Goal: Task Accomplishment & Management: Complete application form

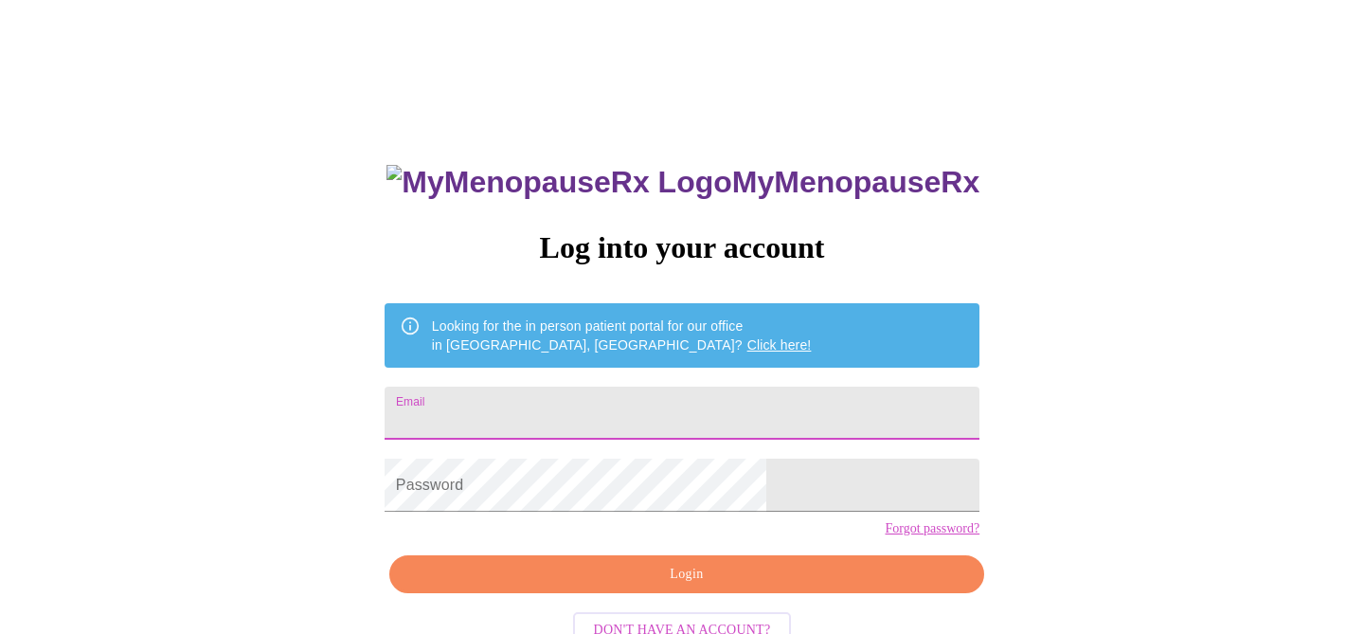
click at [565, 415] on input "Email" at bounding box center [682, 412] width 595 height 53
type input "[PERSON_NAME][EMAIL_ADDRESS][DOMAIN_NAME]"
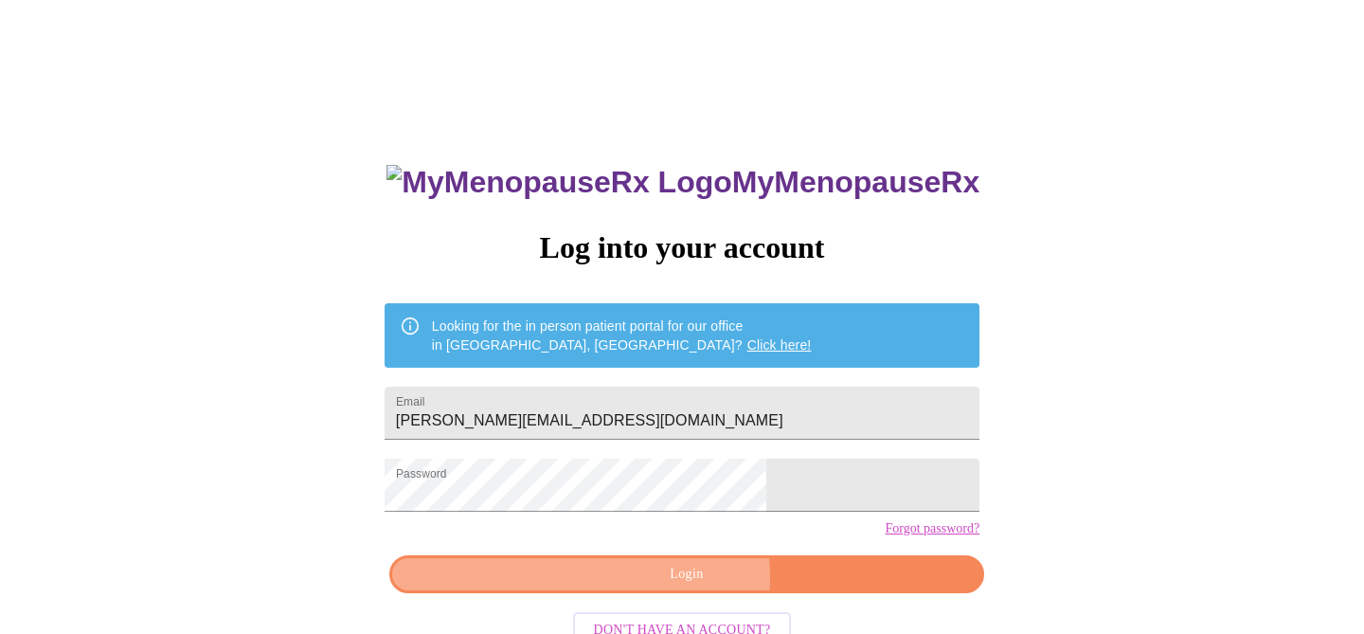
click at [663, 586] on span "Login" at bounding box center [686, 575] width 551 height 24
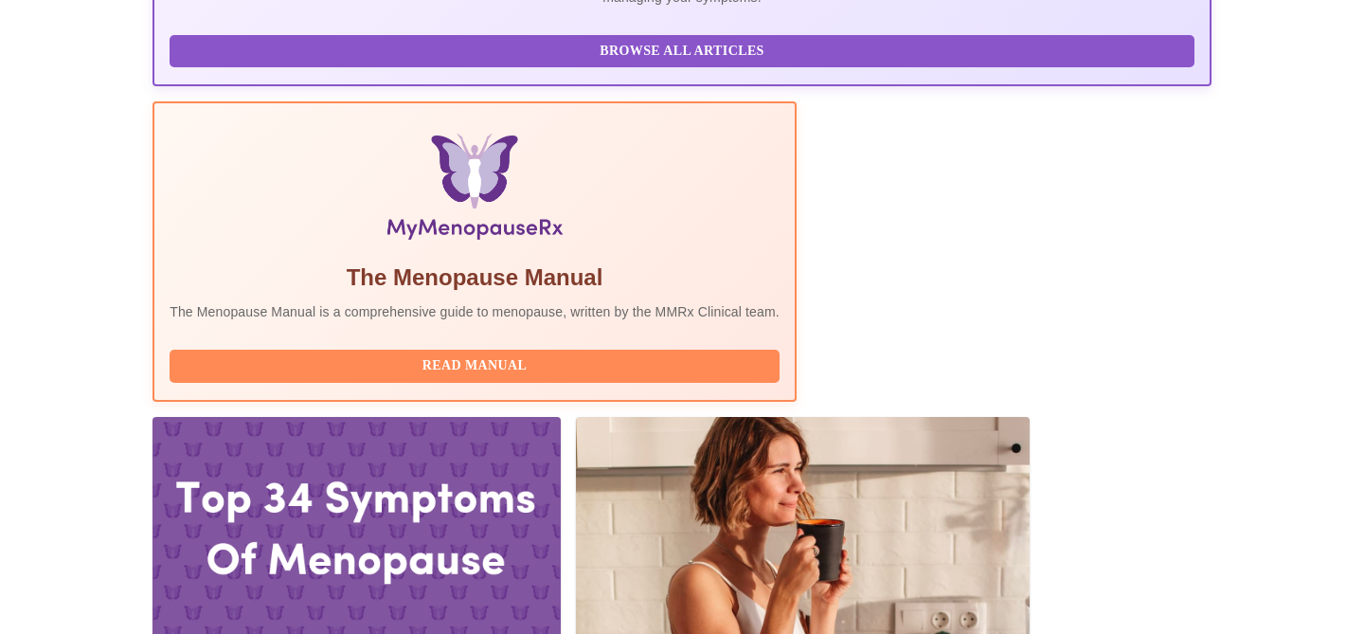
scroll to position [510, 0]
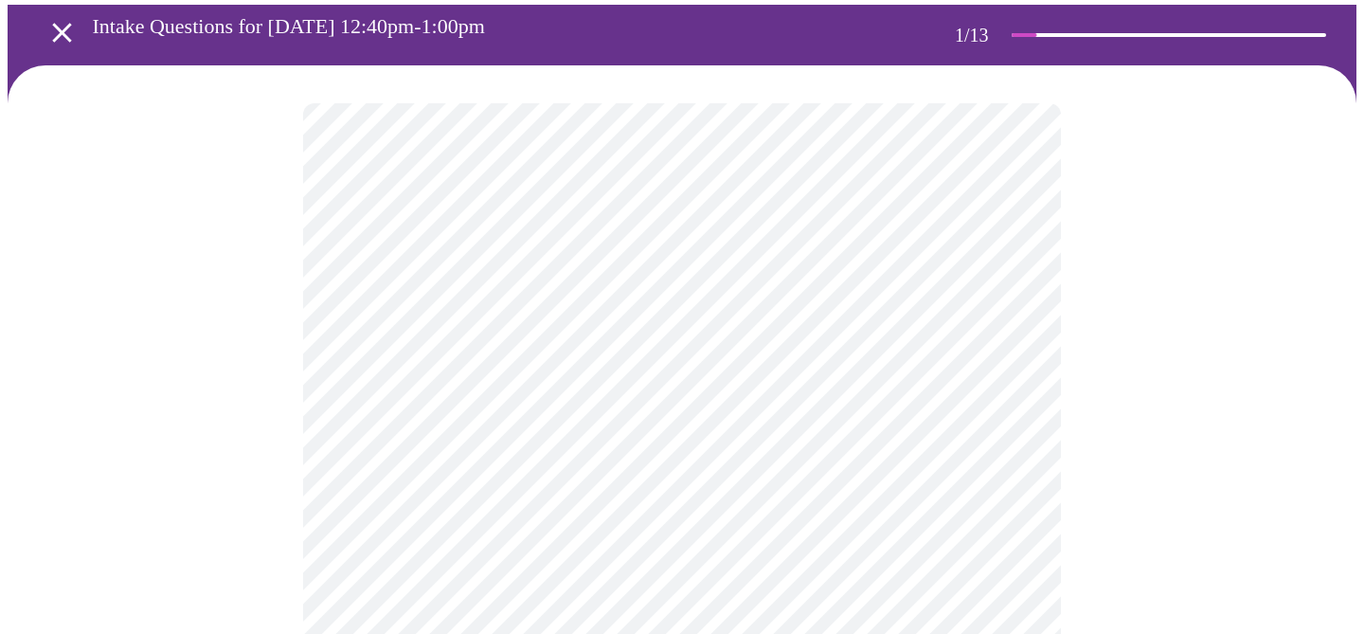
scroll to position [100, 0]
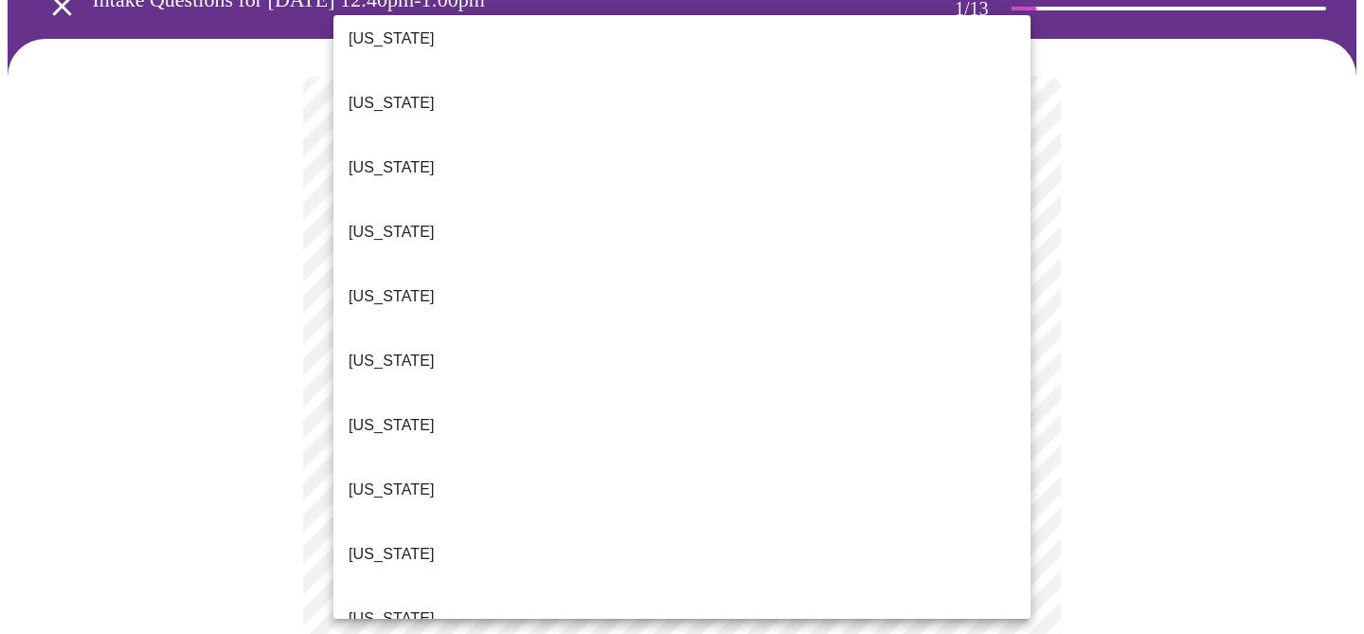
scroll to position [81, 0]
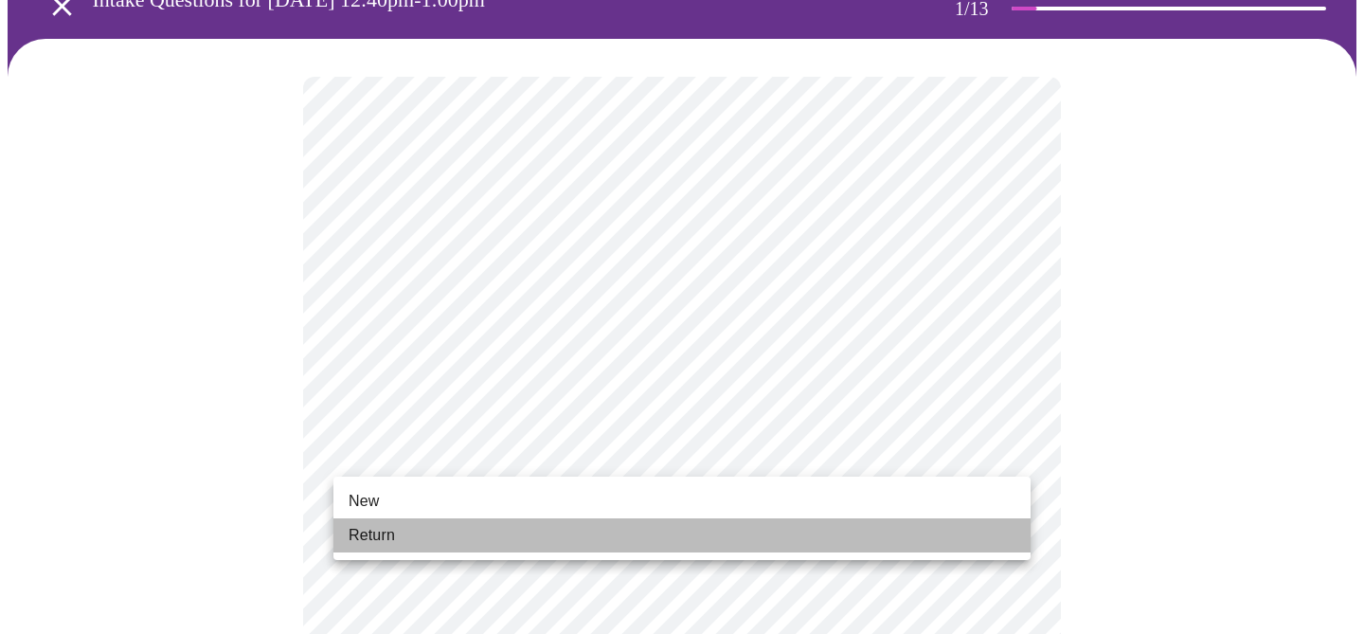
click at [415, 533] on li "Return" at bounding box center [681, 535] width 697 height 34
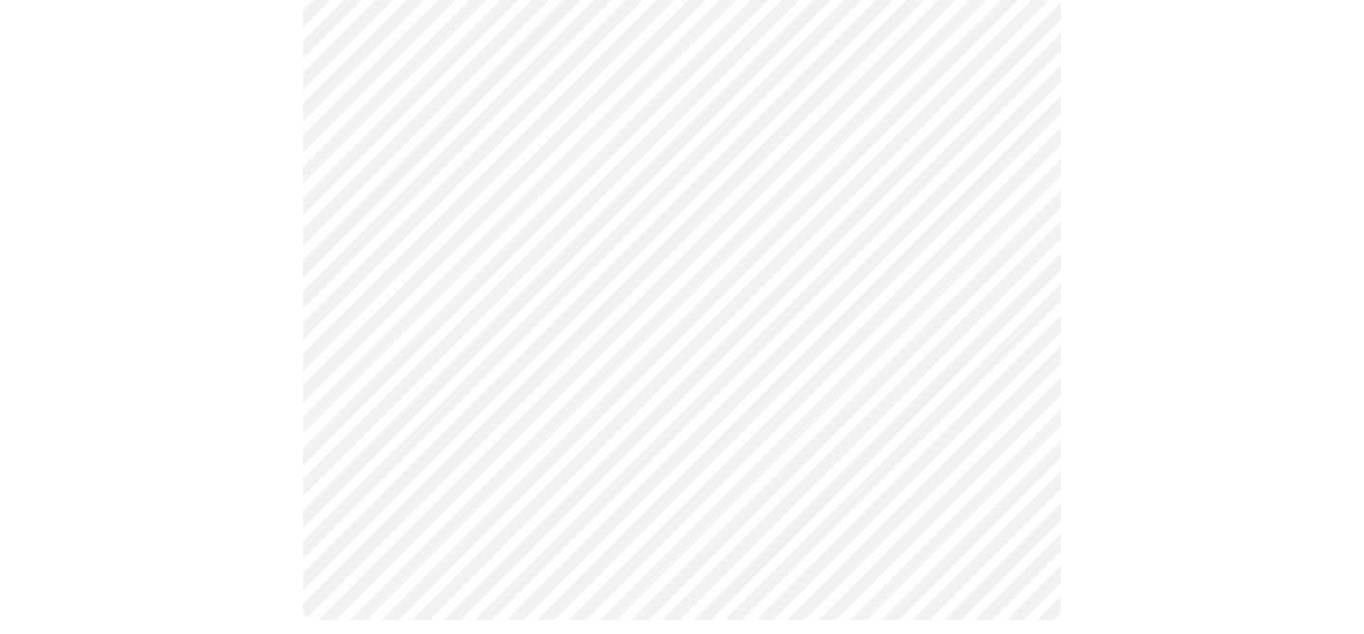
scroll to position [0, 0]
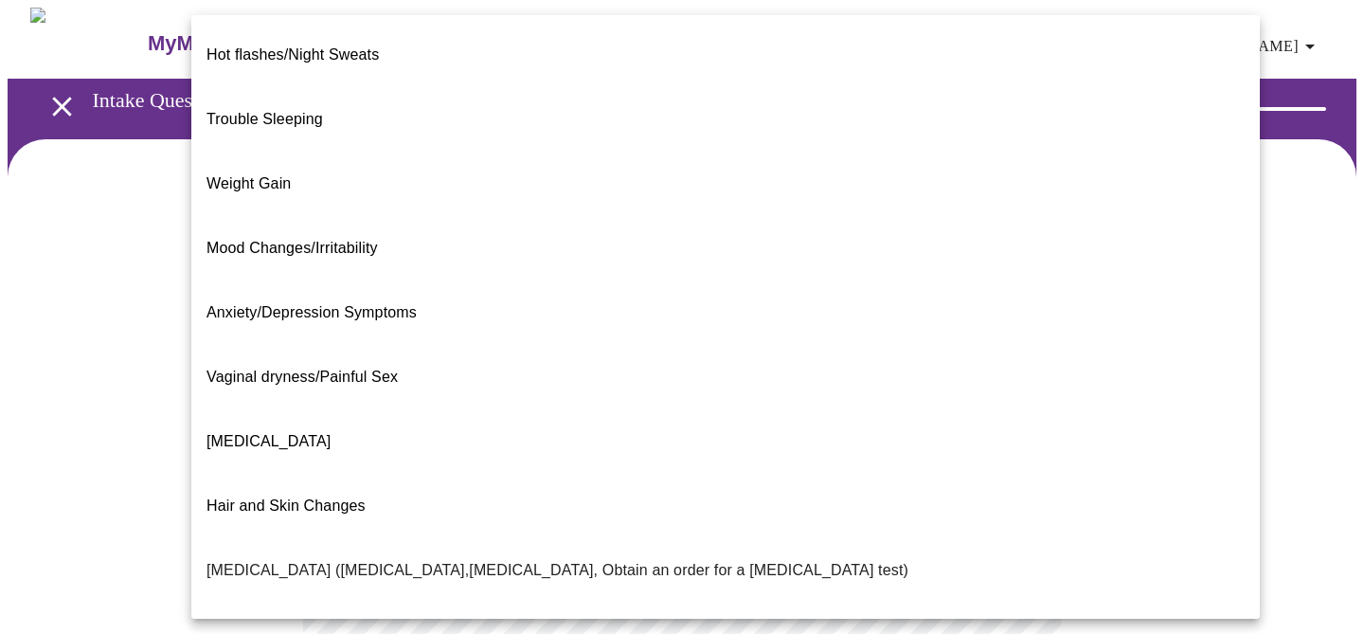
click at [998, 386] on body "MyMenopauseRx Appointments Messaging Labs 1 Uploads Medications Community Refer…" at bounding box center [682, 577] width 1349 height 1139
click at [250, 175] on span "Weight Gain" at bounding box center [249, 183] width 84 height 16
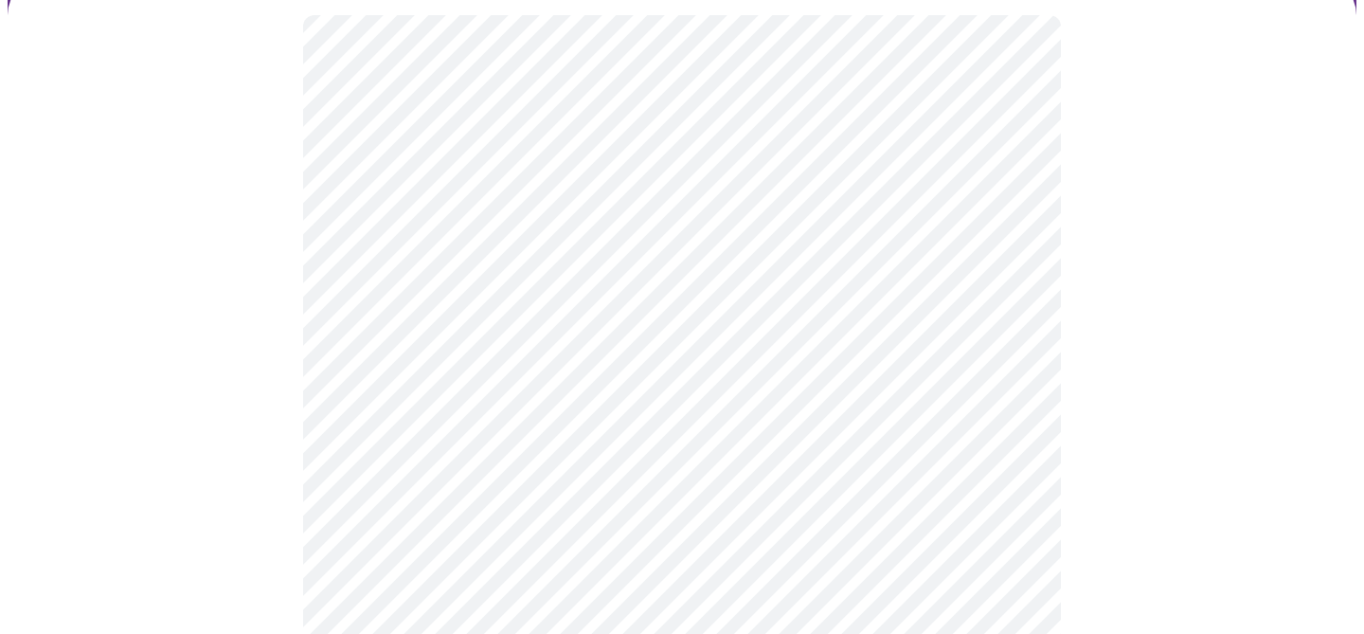
scroll to position [168, 0]
click at [1009, 416] on body "MyMenopauseRx Appointments Messaging Labs 1 Uploads Medications Community Refer…" at bounding box center [682, 403] width 1349 height 1127
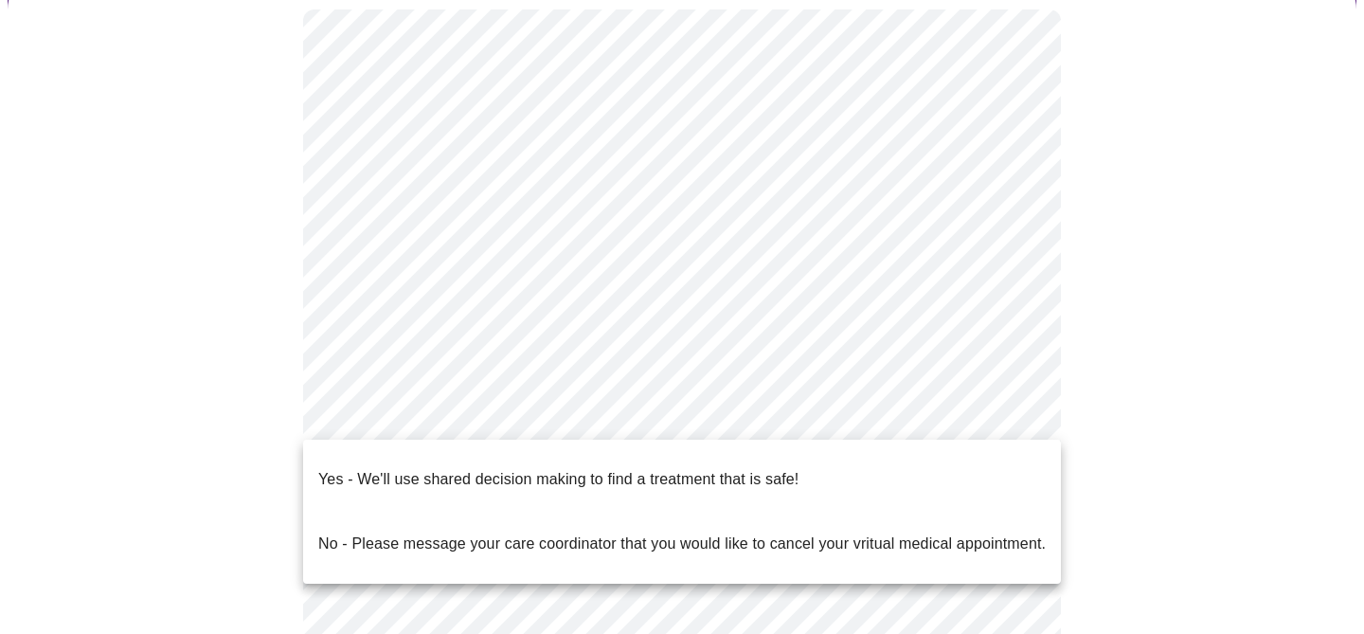
click at [728, 468] on p "Yes - We'll use shared decision making to find a treatment that is safe!" at bounding box center [558, 479] width 480 height 23
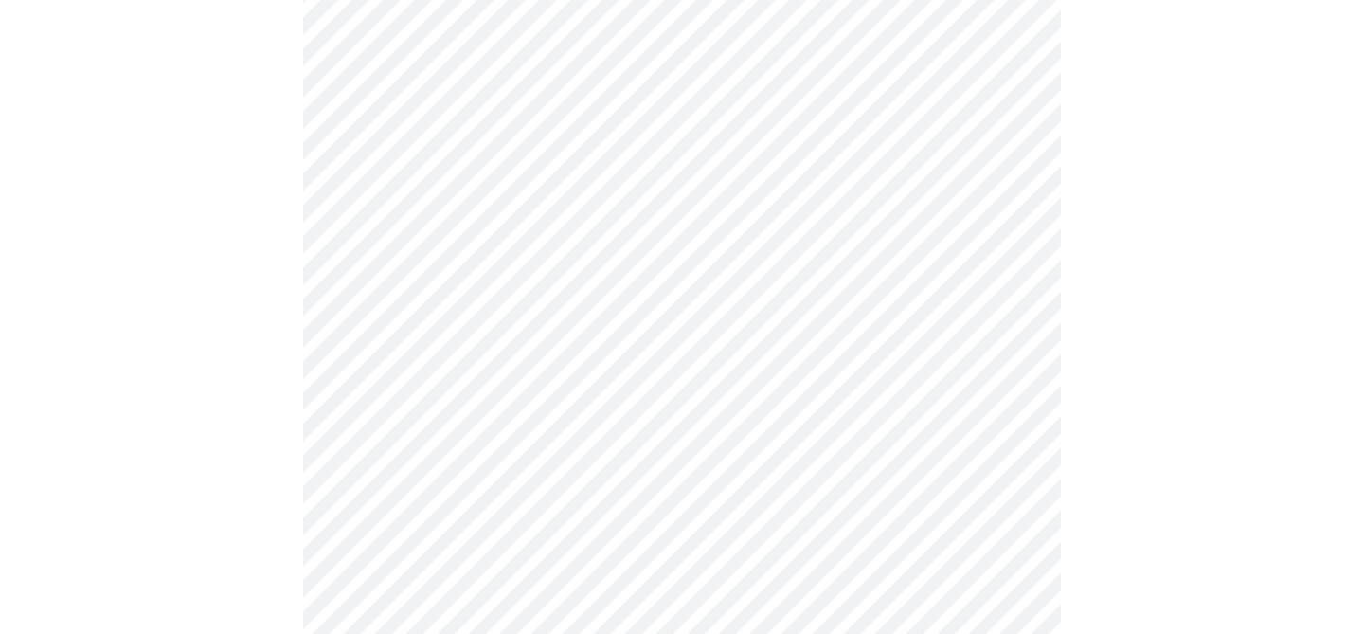
scroll to position [0, 0]
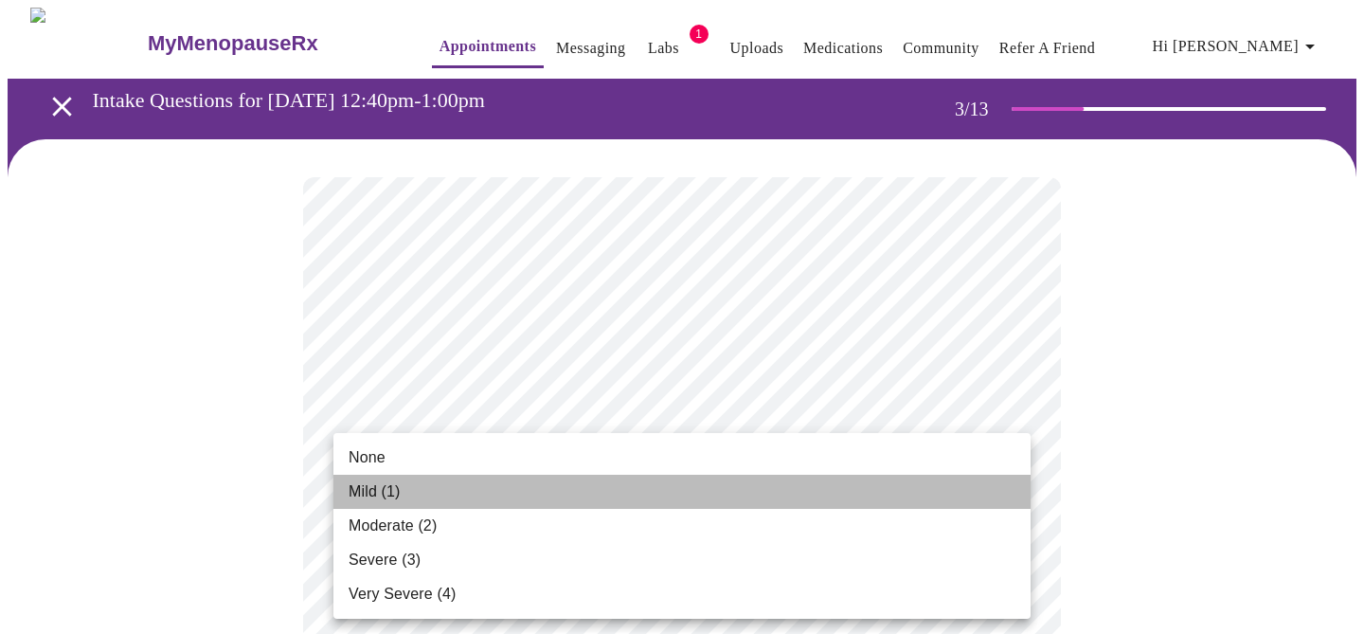
click at [539, 498] on li "Mild (1)" at bounding box center [681, 492] width 697 height 34
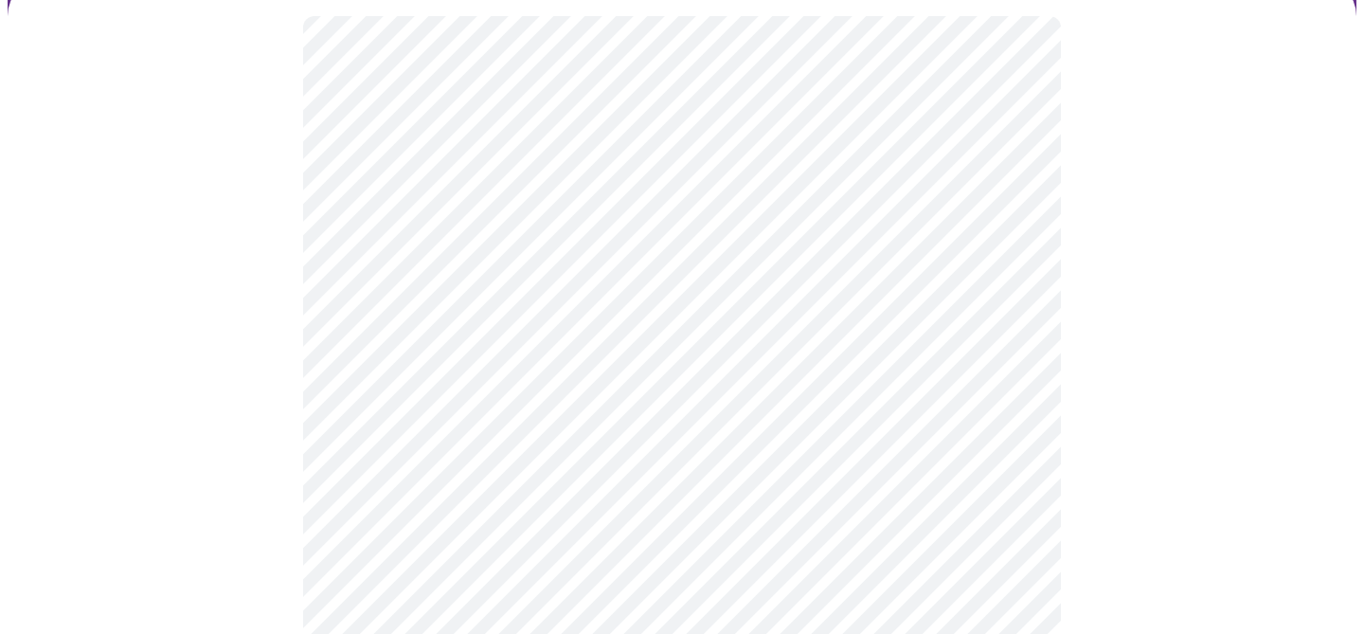
scroll to position [167, 0]
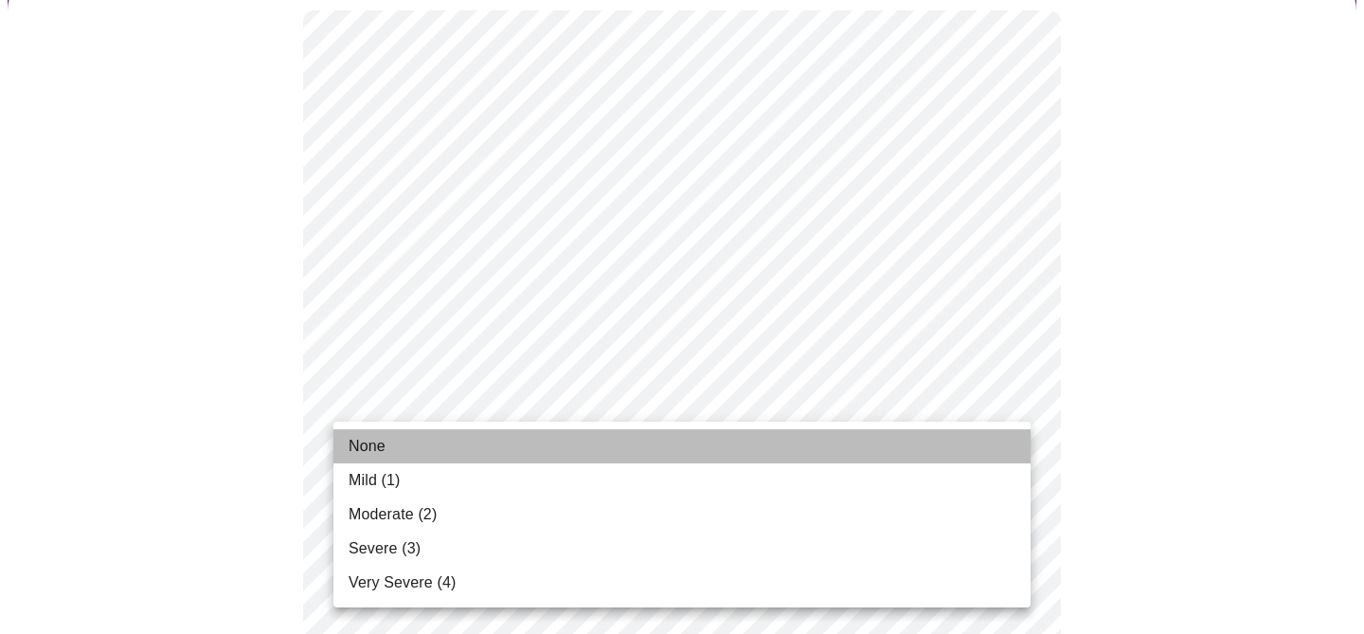
click at [532, 447] on li "None" at bounding box center [681, 446] width 697 height 34
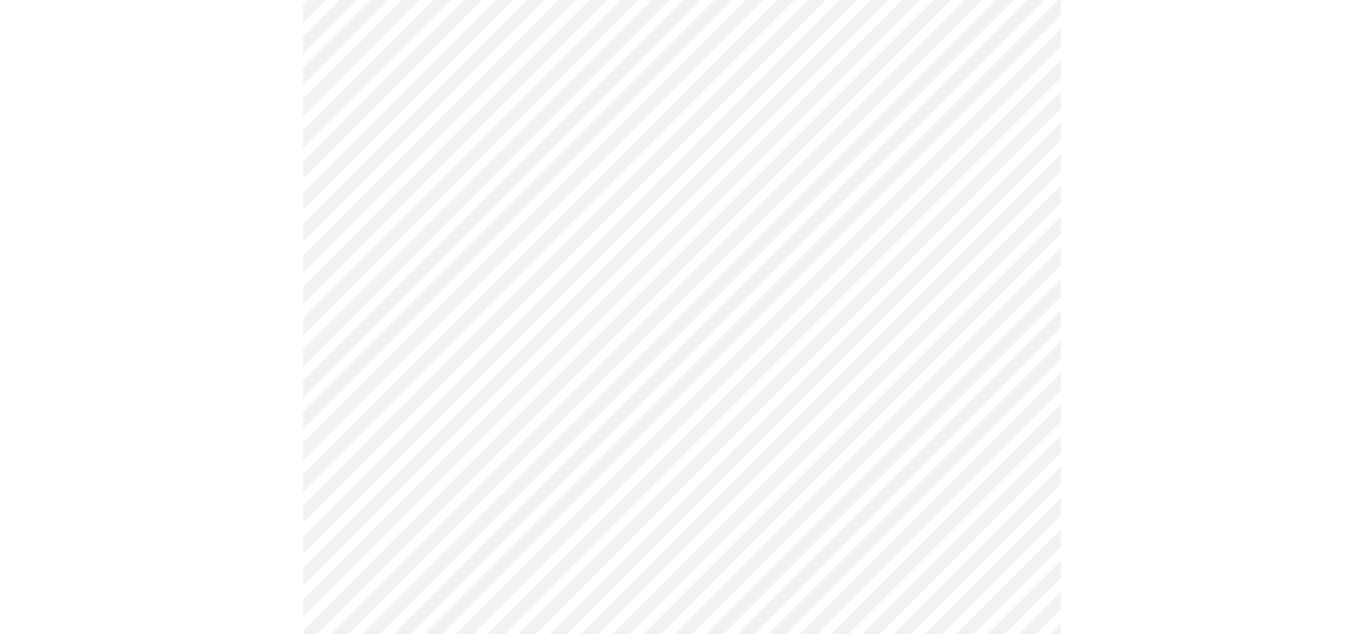
scroll to position [309, 0]
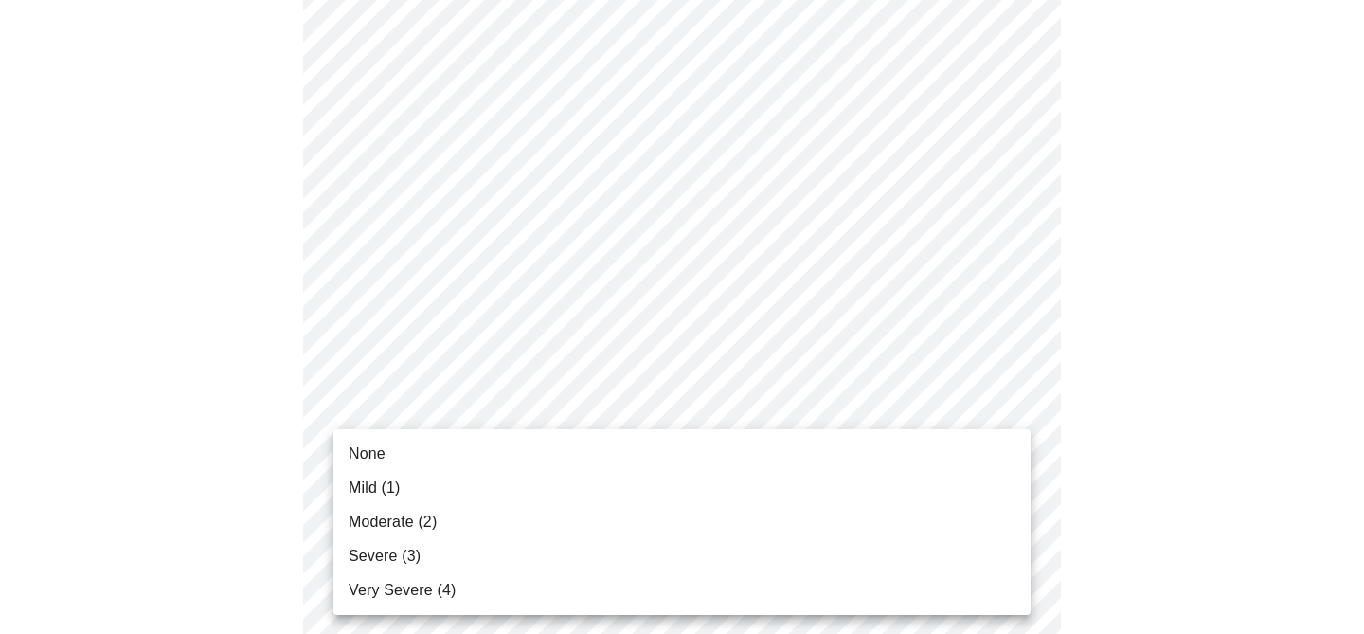
click at [429, 518] on span "Moderate (2)" at bounding box center [393, 522] width 88 height 23
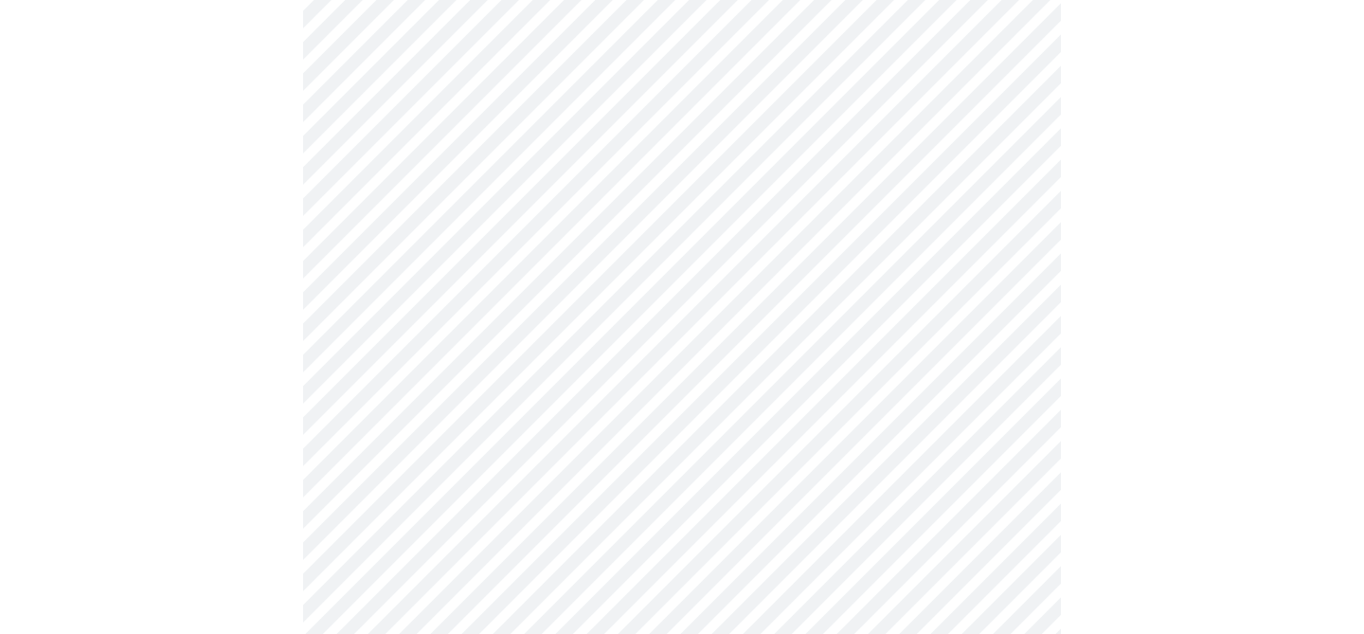
scroll to position [498, 0]
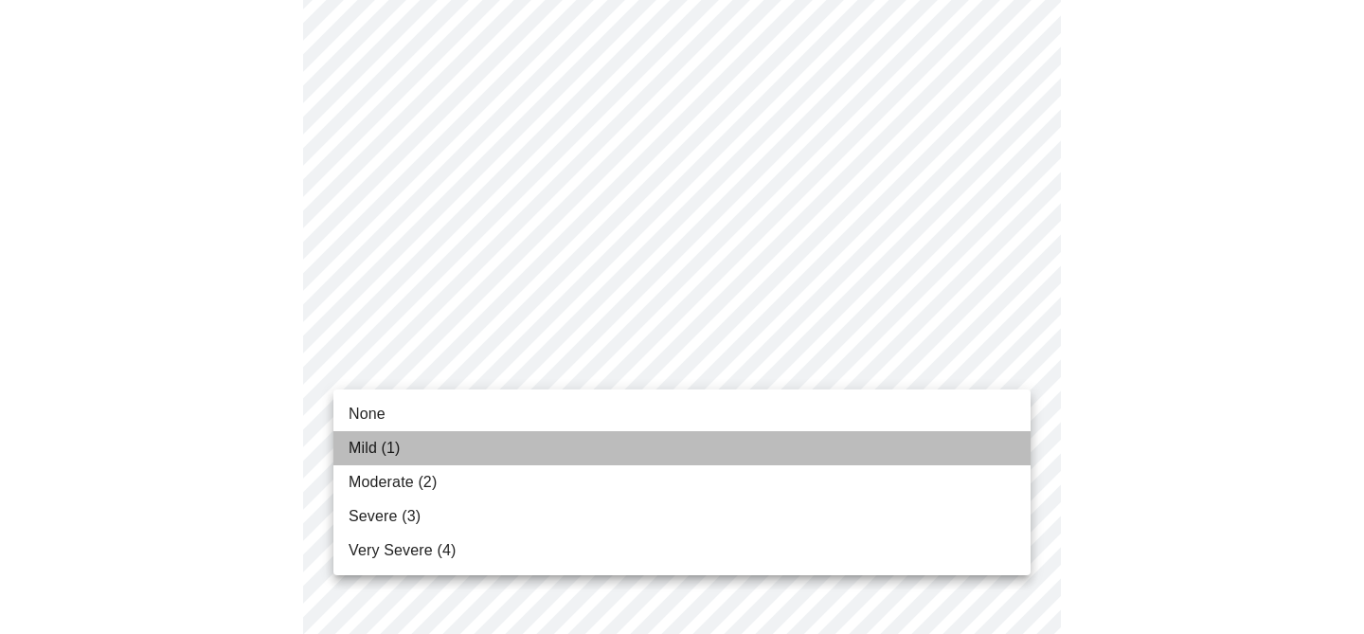
click at [468, 443] on li "Mild (1)" at bounding box center [681, 448] width 697 height 34
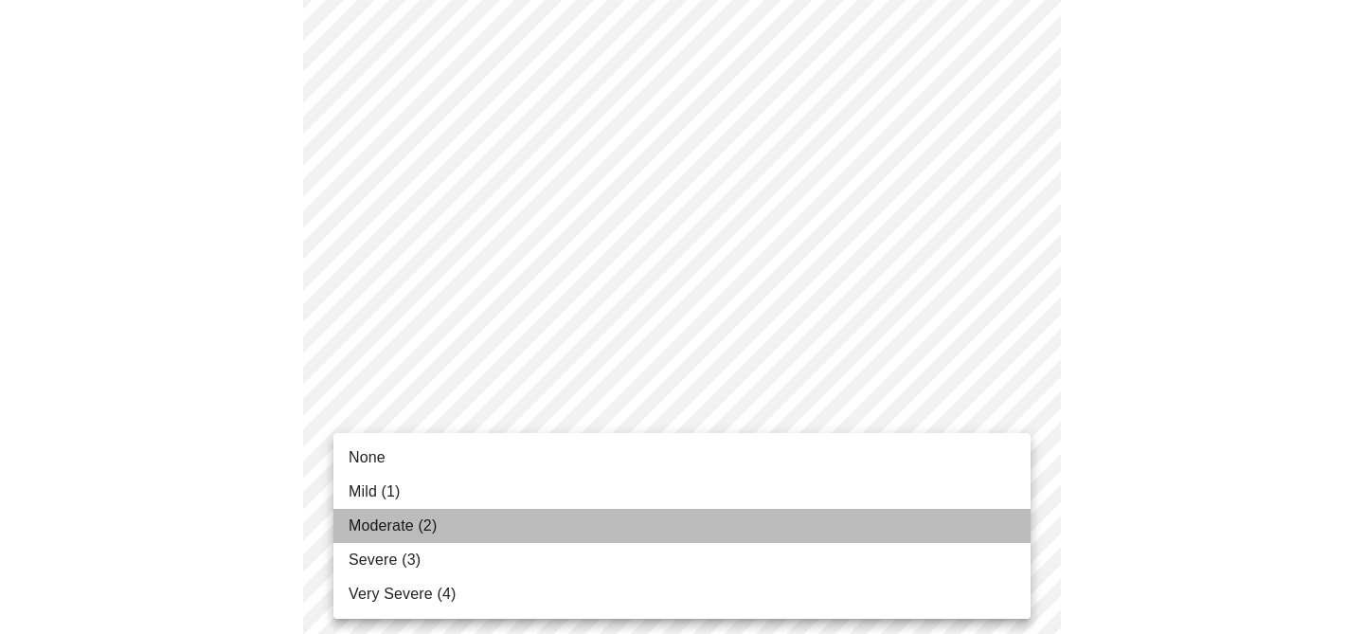
click at [719, 533] on li "Moderate (2)" at bounding box center [681, 526] width 697 height 34
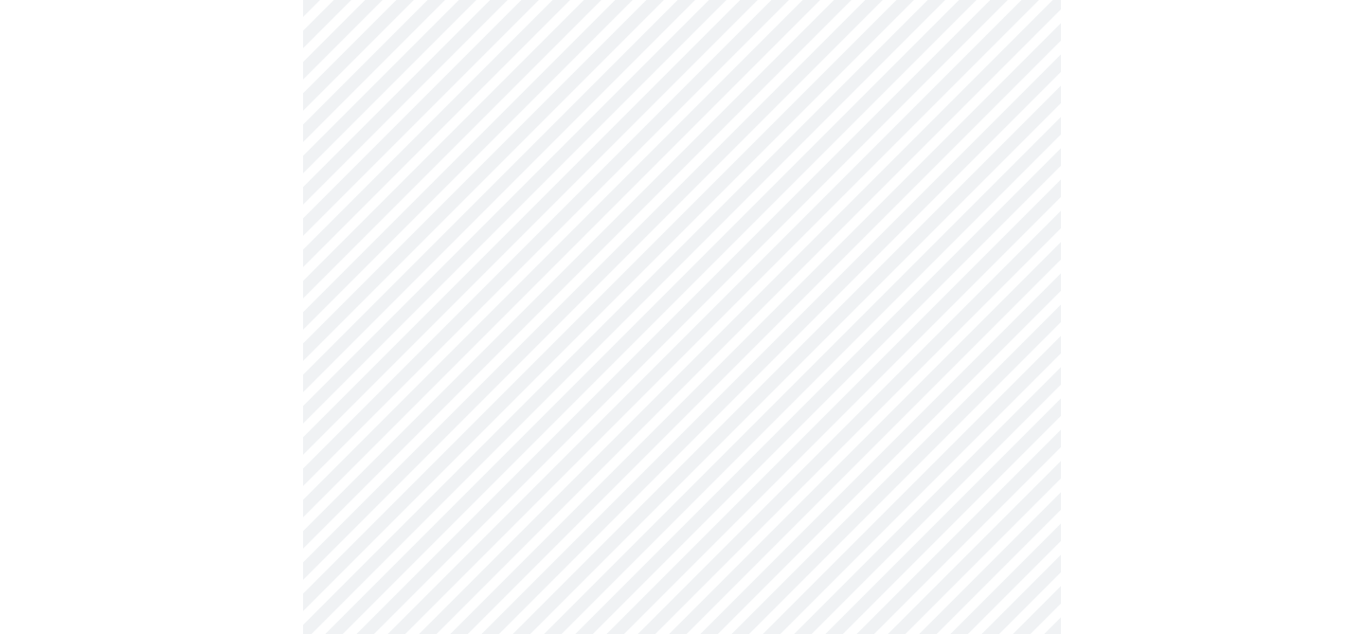
scroll to position [673, 0]
click at [1007, 434] on body "MyMenopauseRx Appointments Messaging Labs 1 Uploads Medications Community Refer…" at bounding box center [682, 528] width 1349 height 2387
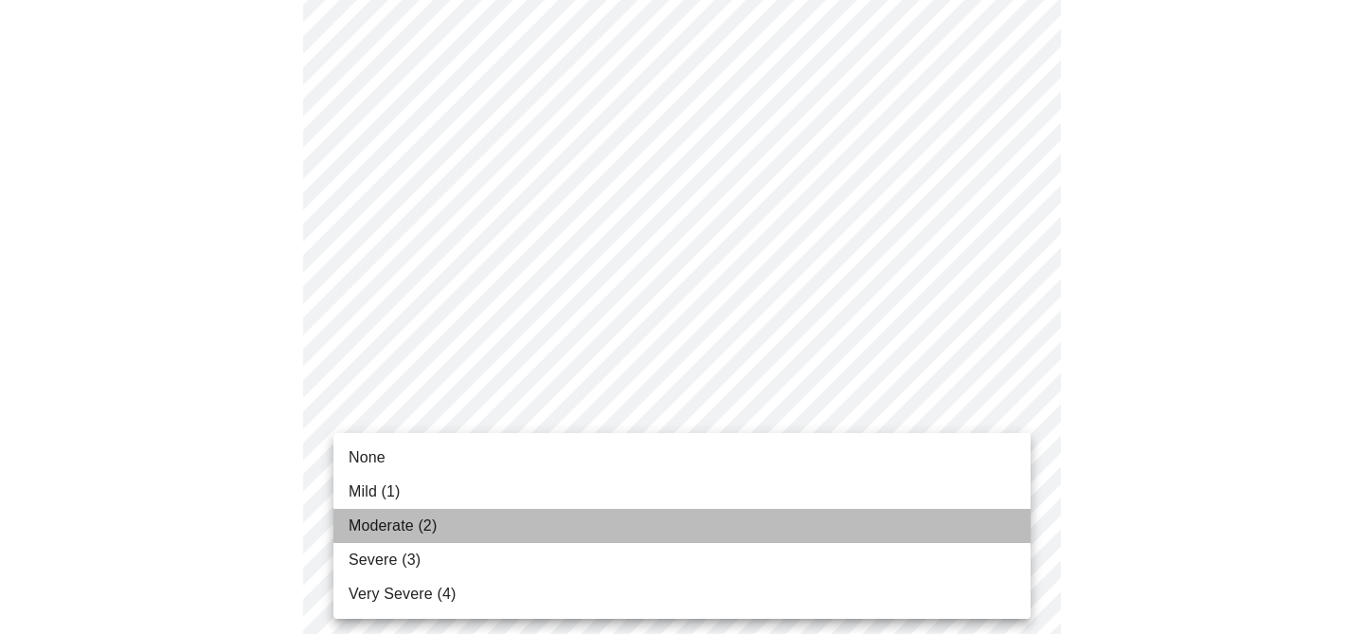
click at [614, 509] on li "Moderate (2)" at bounding box center [681, 526] width 697 height 34
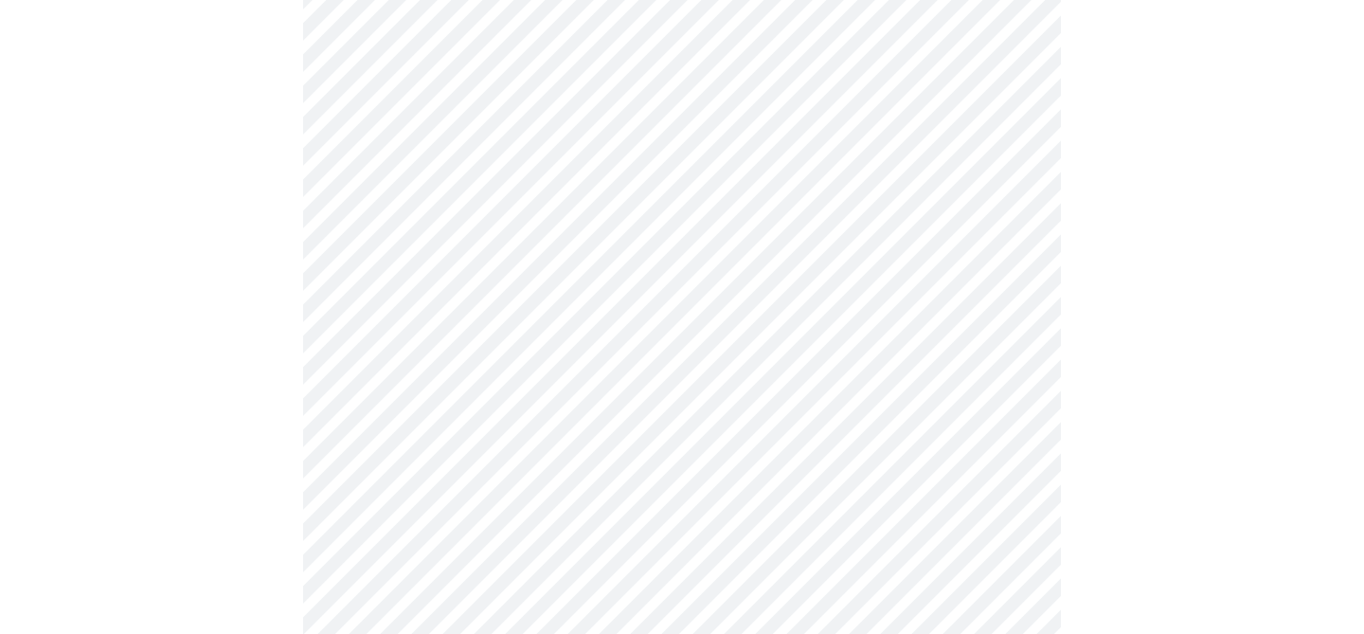
scroll to position [880, 0]
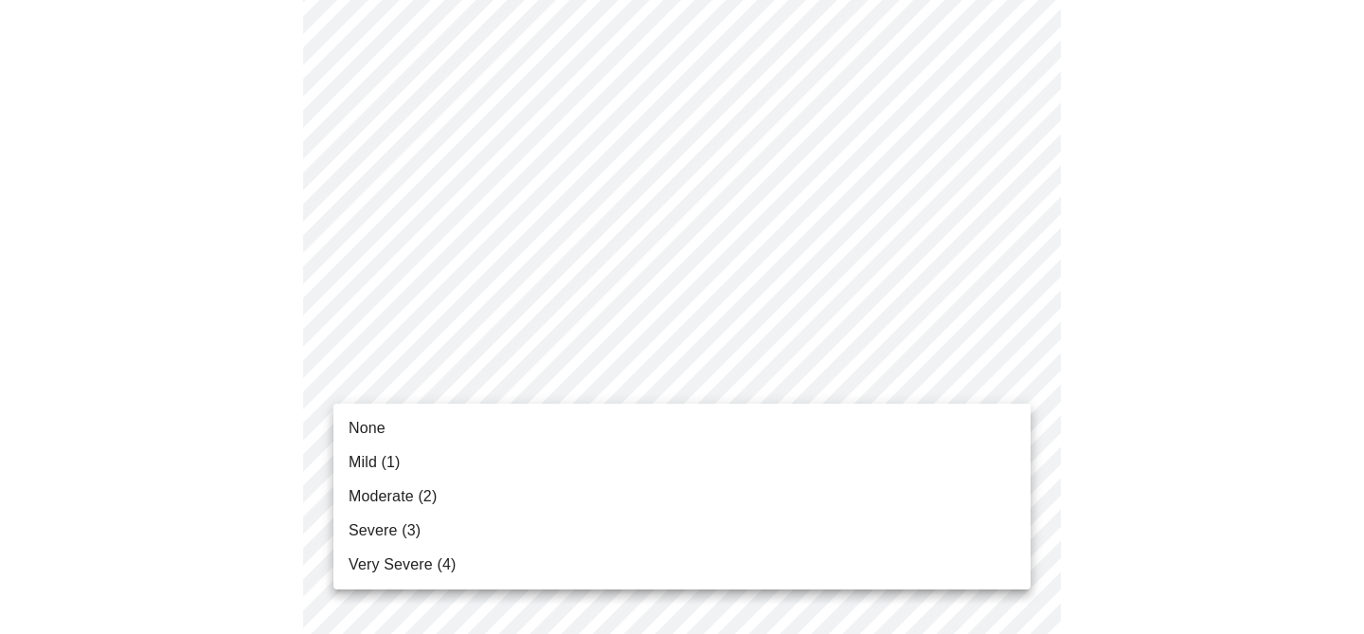
click at [982, 385] on body "MyMenopauseRx Appointments Messaging Labs 1 Uploads Medications Community Refer…" at bounding box center [682, 308] width 1349 height 2361
click at [492, 489] on li "Moderate (2)" at bounding box center [681, 496] width 697 height 34
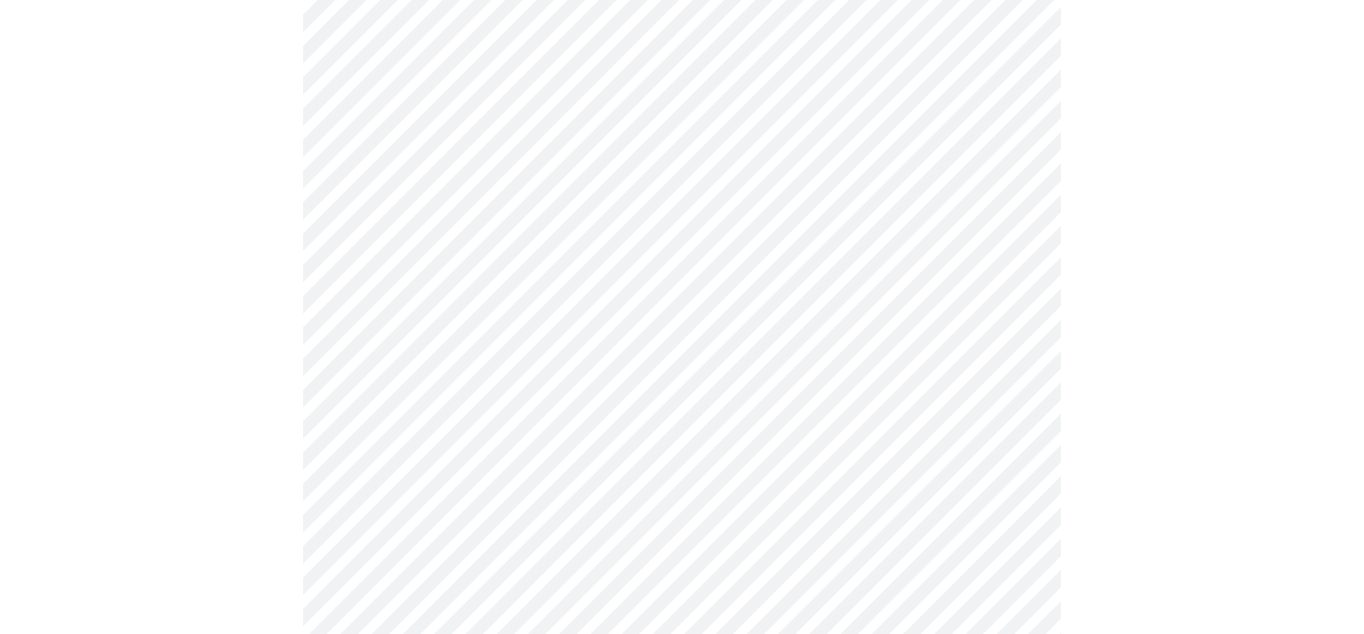
scroll to position [1056, 0]
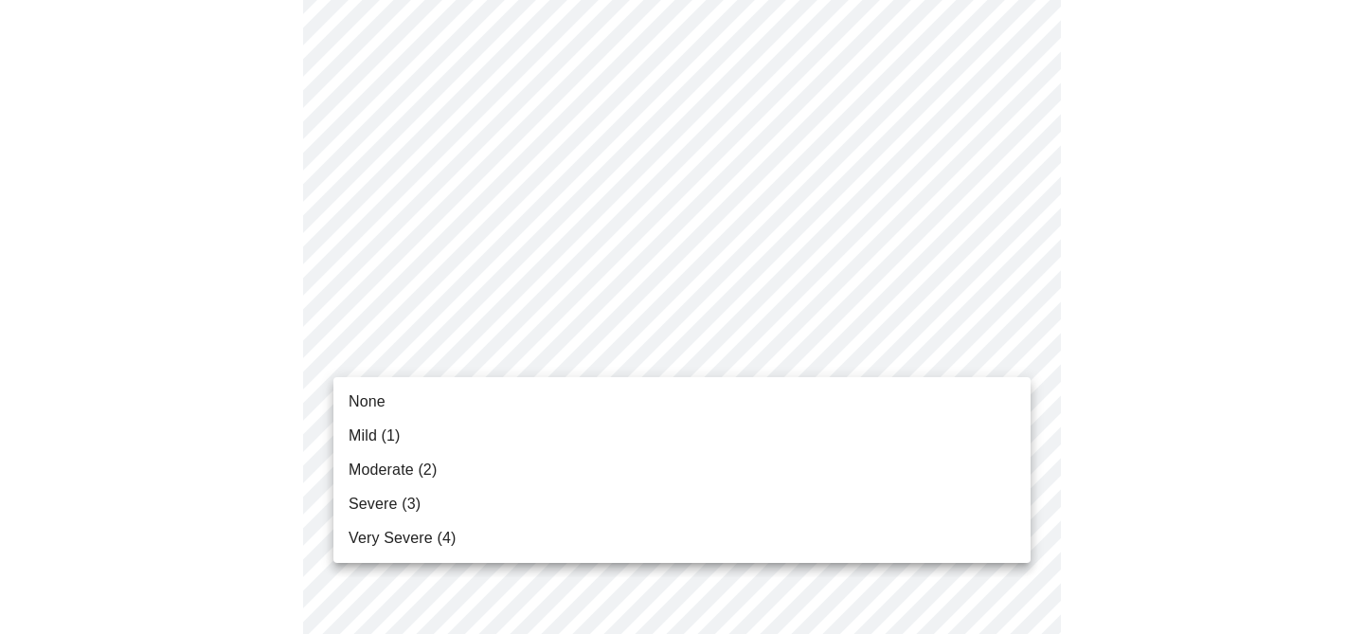
click at [1027, 351] on body "MyMenopauseRx Appointments Messaging Labs 1 Uploads Medications Community Refer…" at bounding box center [682, 118] width 1349 height 2334
click at [448, 471] on li "Moderate (2)" at bounding box center [681, 470] width 697 height 34
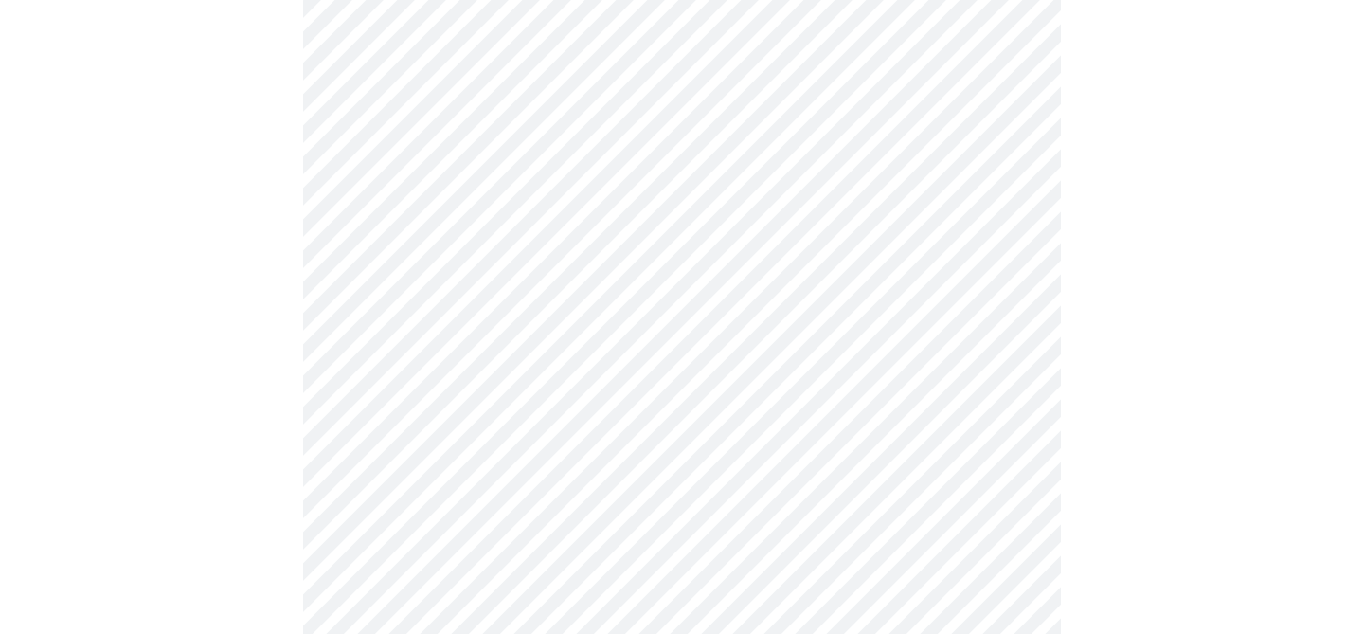
scroll to position [1217, 0]
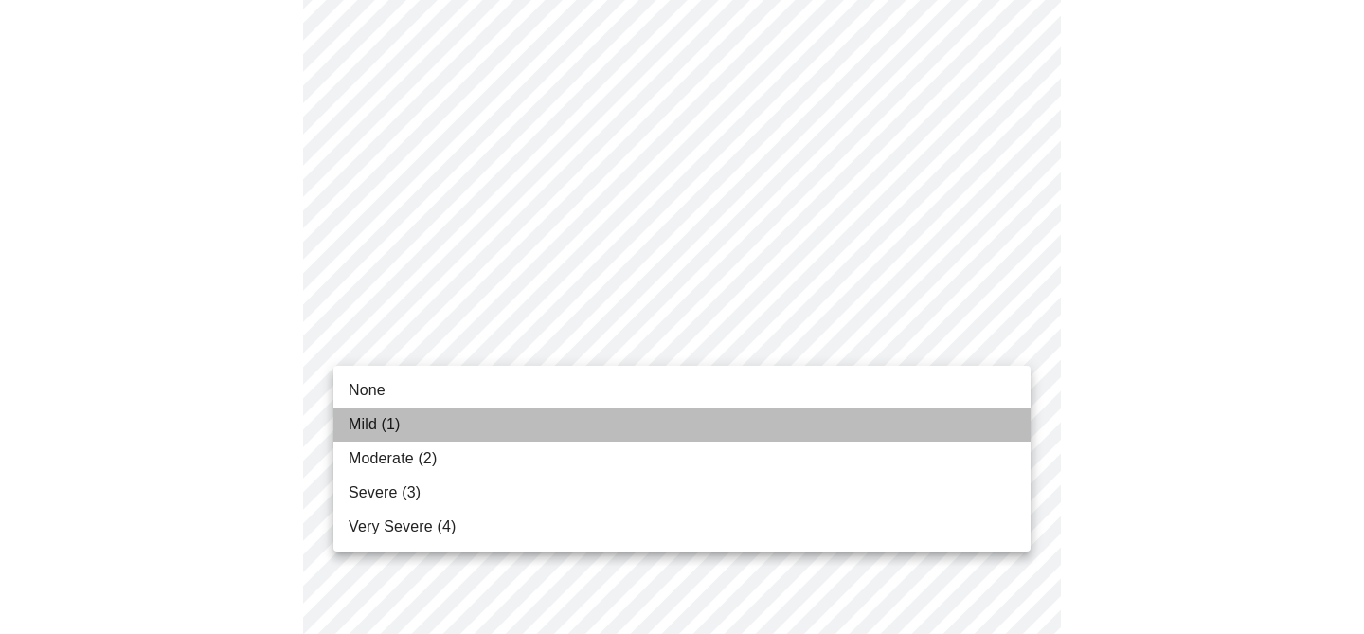
click at [416, 422] on li "Mild (1)" at bounding box center [681, 424] width 697 height 34
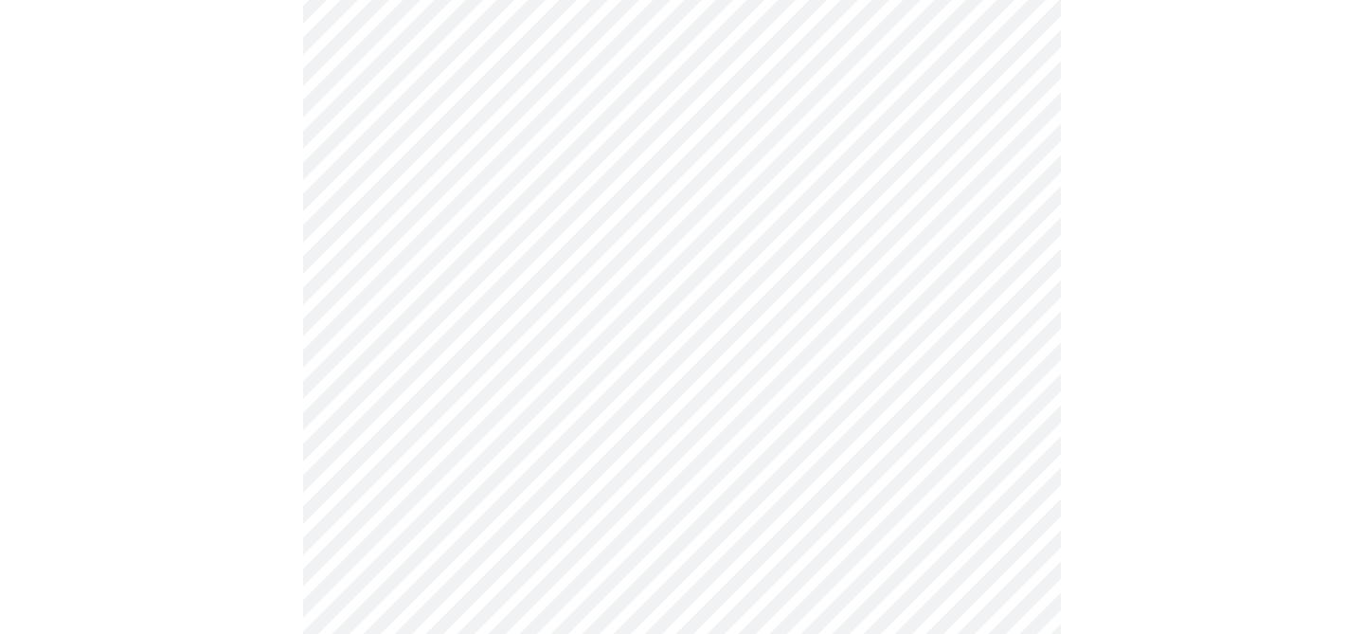
scroll to position [1341, 0]
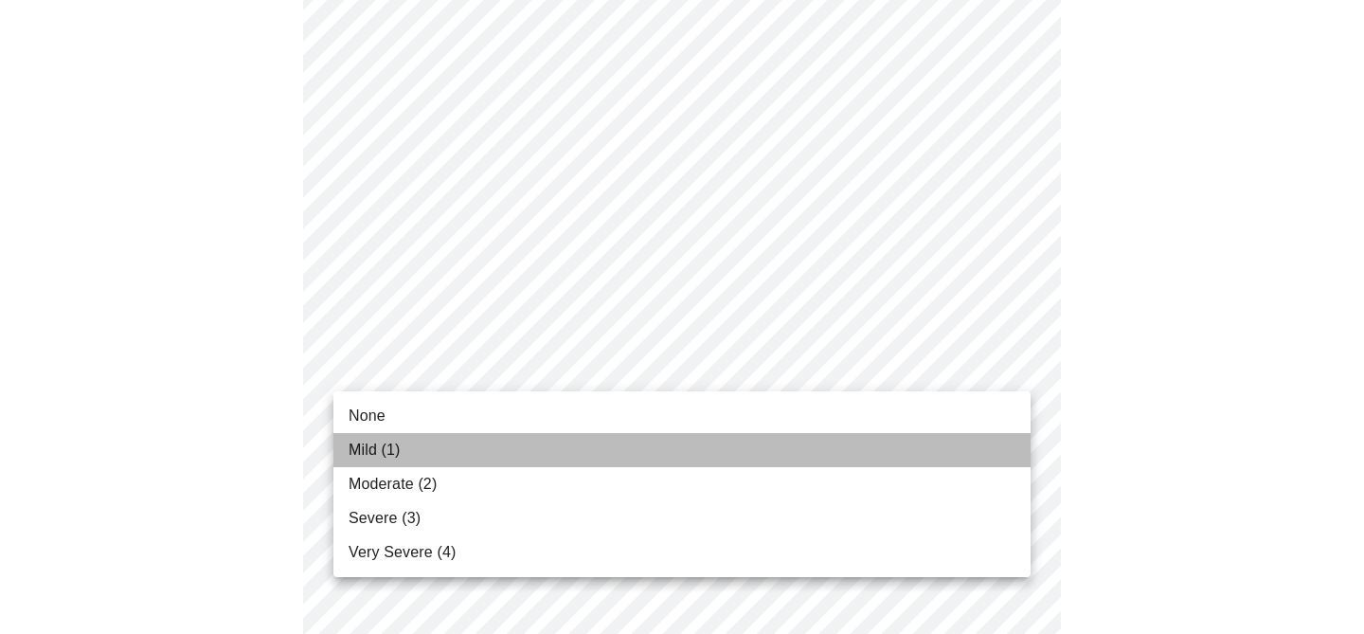
click at [396, 455] on span "Mild (1)" at bounding box center [375, 450] width 52 height 23
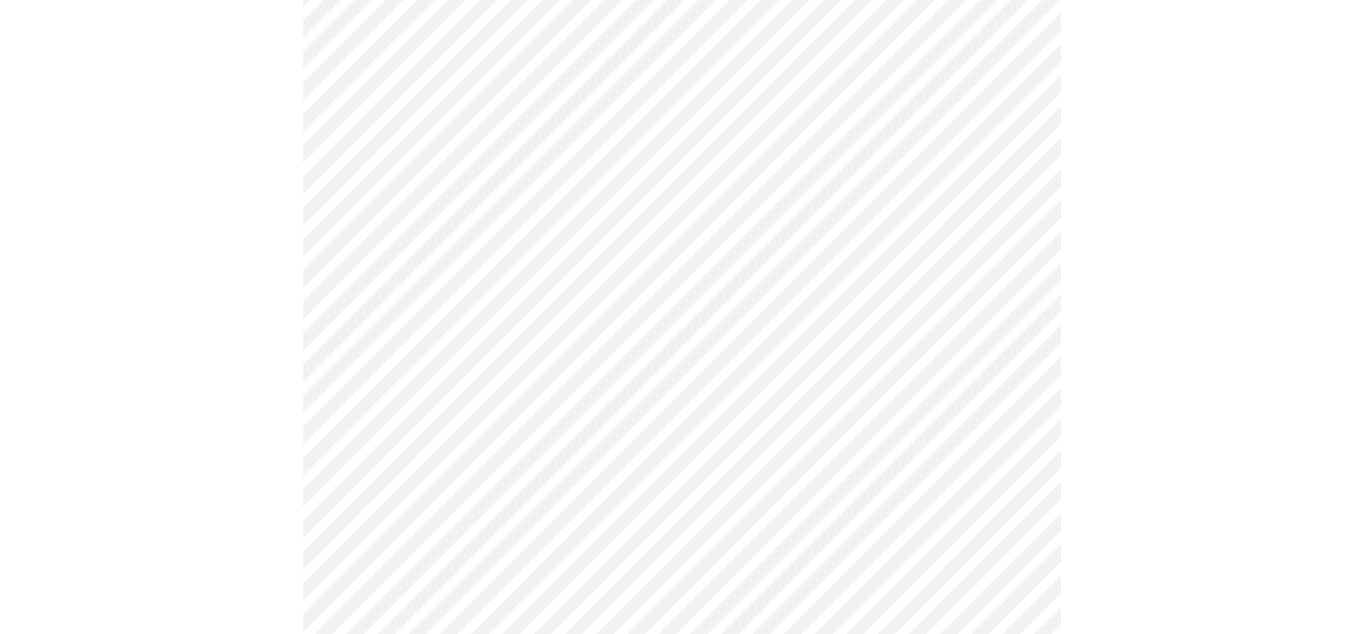
scroll to position [1510, 0]
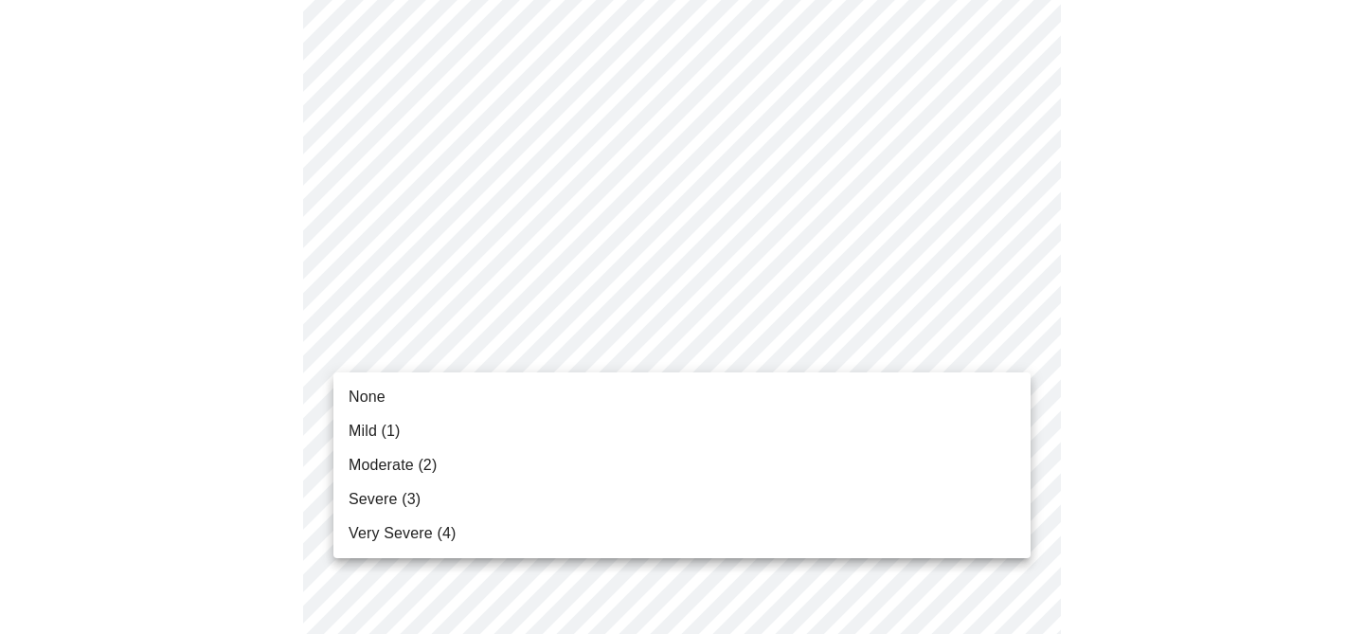
click at [401, 498] on span "Severe (3)" at bounding box center [385, 499] width 72 height 23
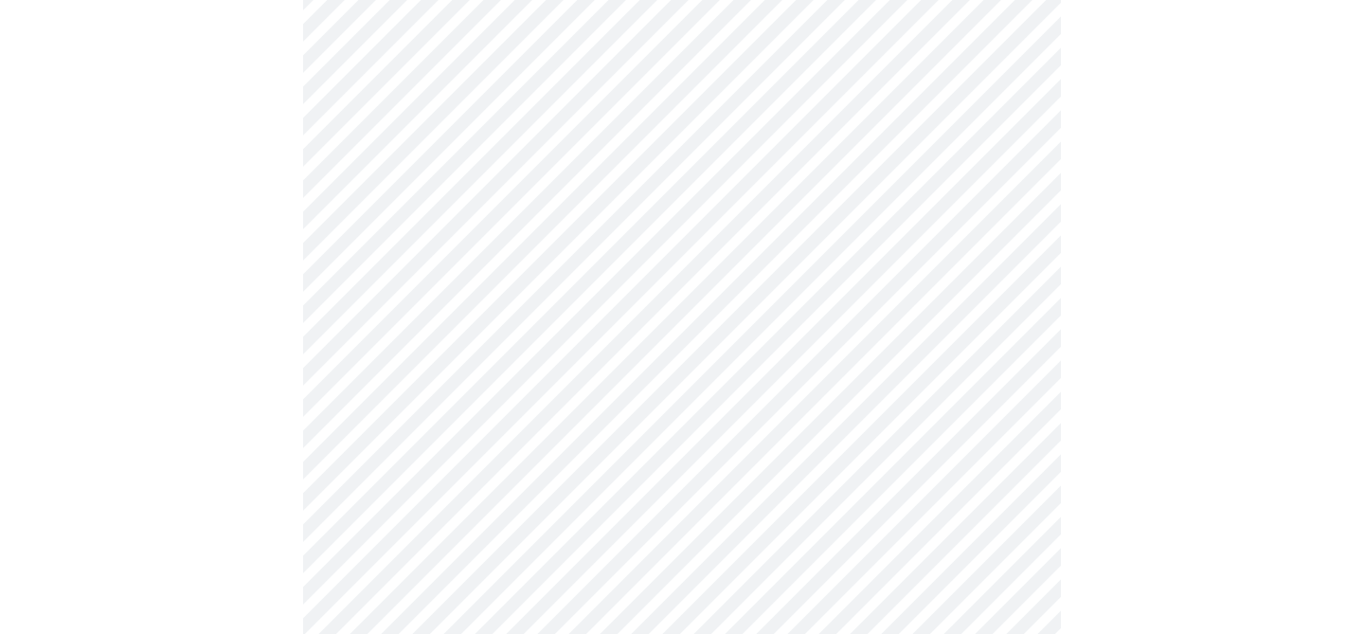
scroll to position [846, 0]
click at [1008, 306] on body "MyMenopauseRx Appointments Messaging Labs 1 Uploads Medications Community Refer…" at bounding box center [682, 97] width 1349 height 1870
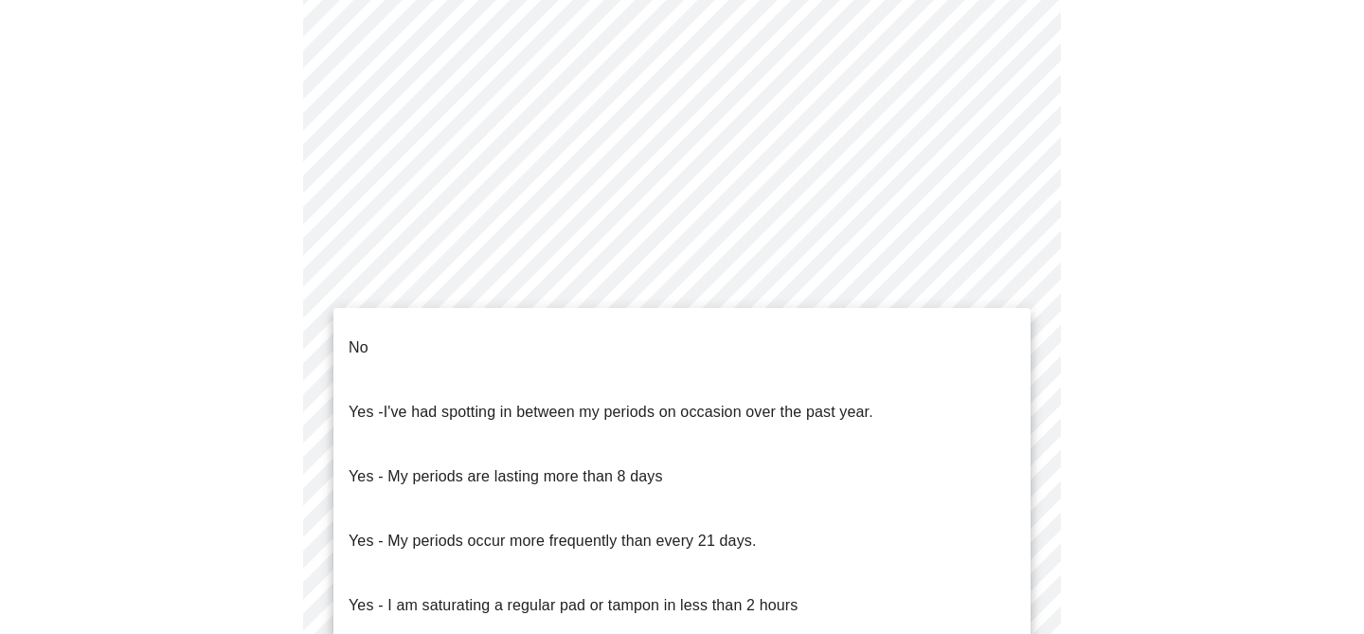
click at [602, 324] on li "No" at bounding box center [681, 347] width 697 height 64
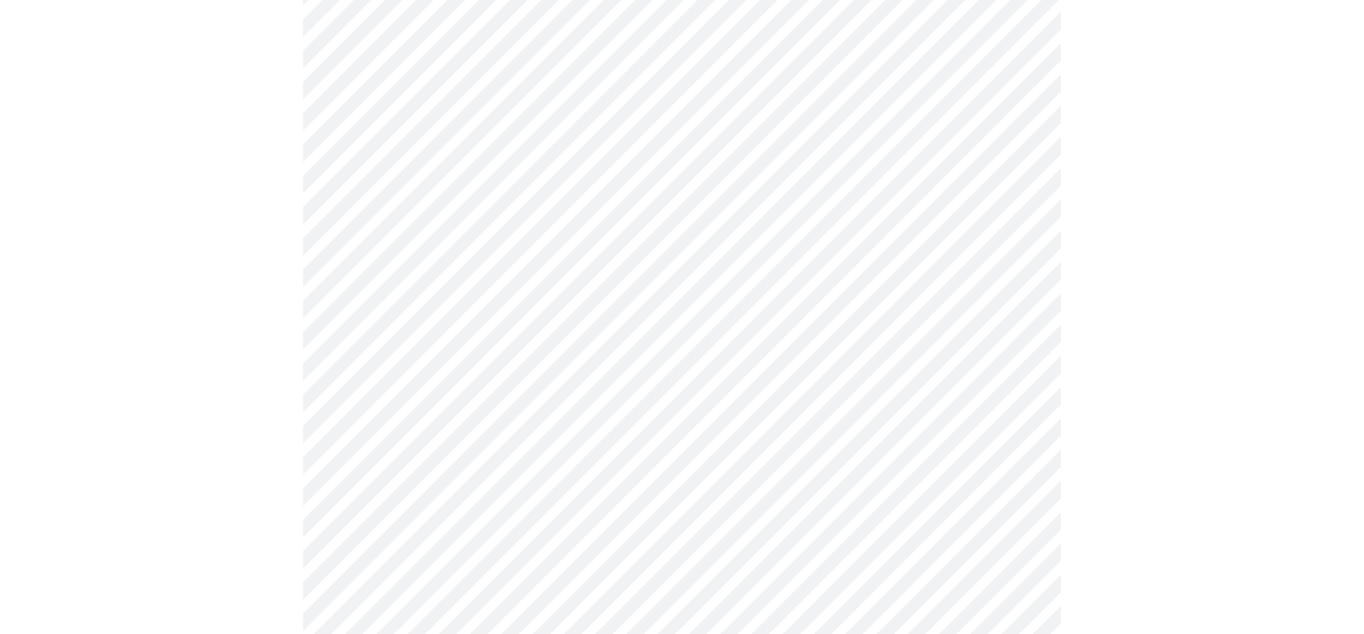
click at [955, 448] on body "MyMenopauseRx Appointments Messaging Labs 1 Uploads Medications Community Refer…" at bounding box center [682, 91] width 1349 height 1859
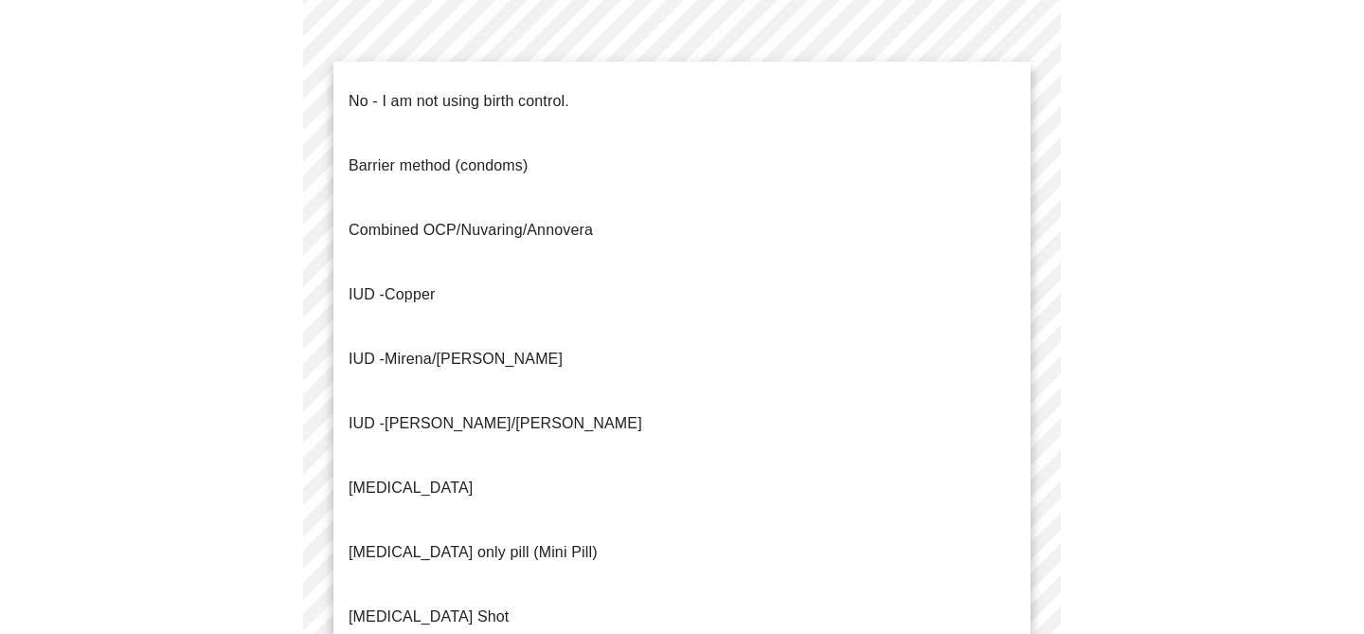
click at [564, 95] on p "No - I am not using birth control." at bounding box center [459, 101] width 221 height 23
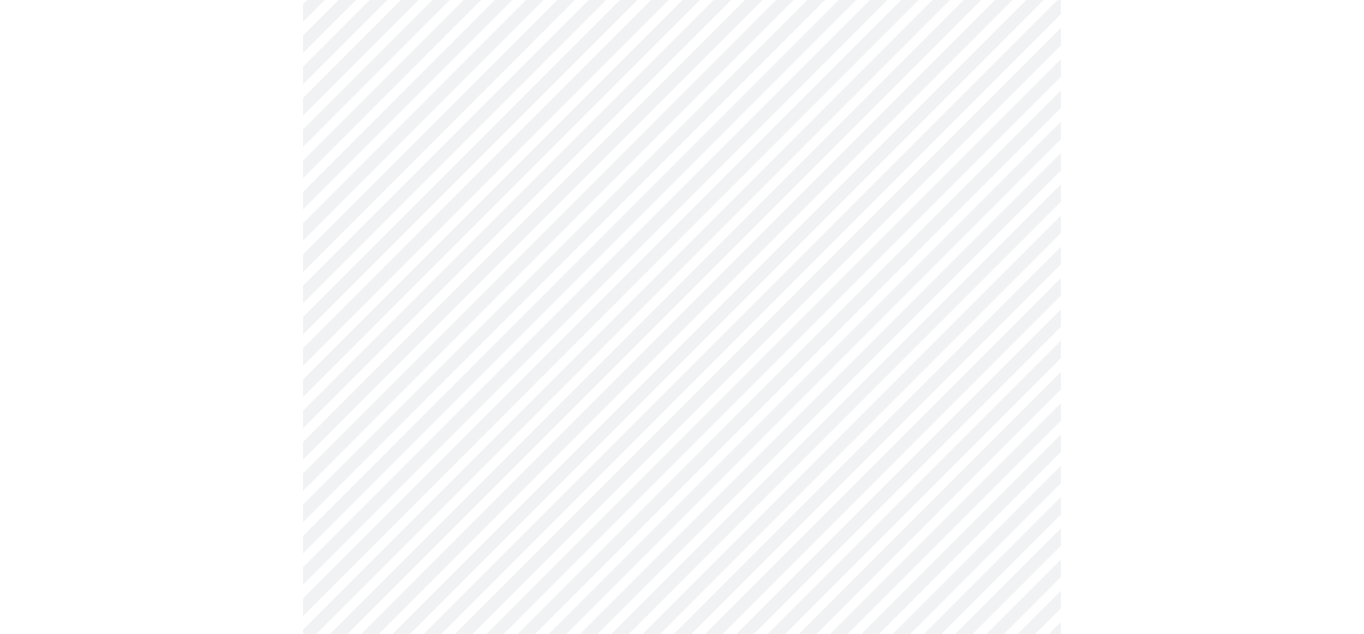
scroll to position [1105, 0]
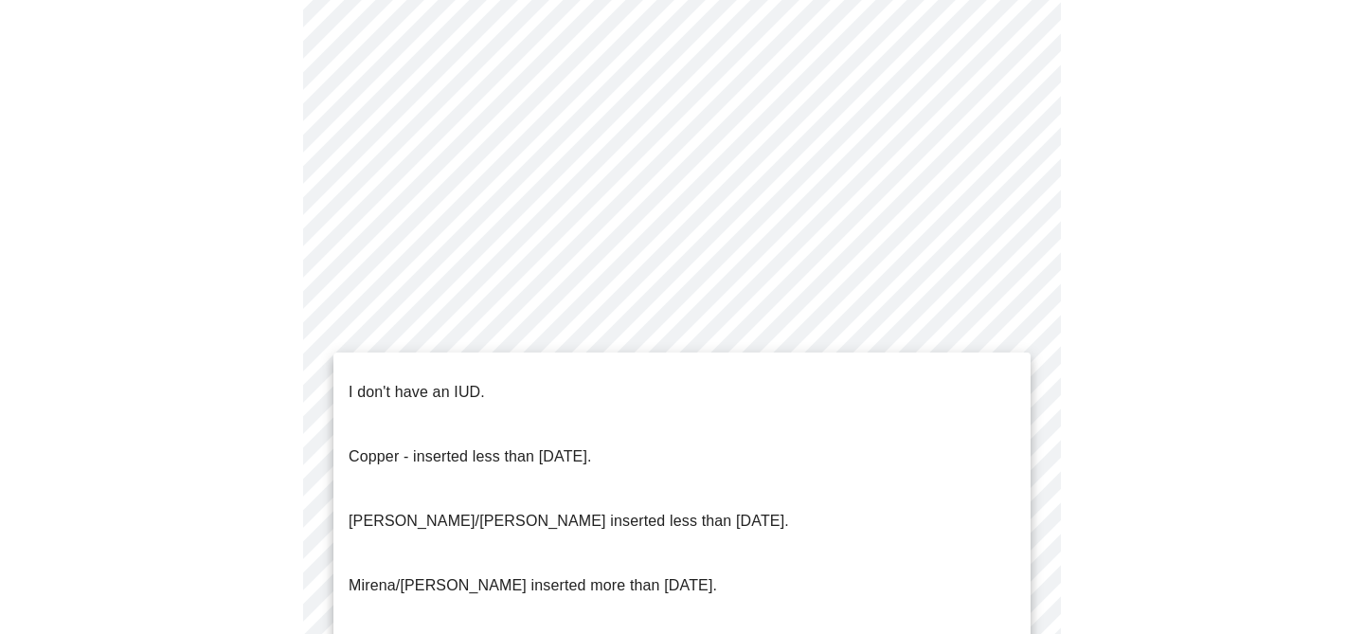
click at [541, 373] on li "I don't have an IUD." at bounding box center [681, 392] width 697 height 64
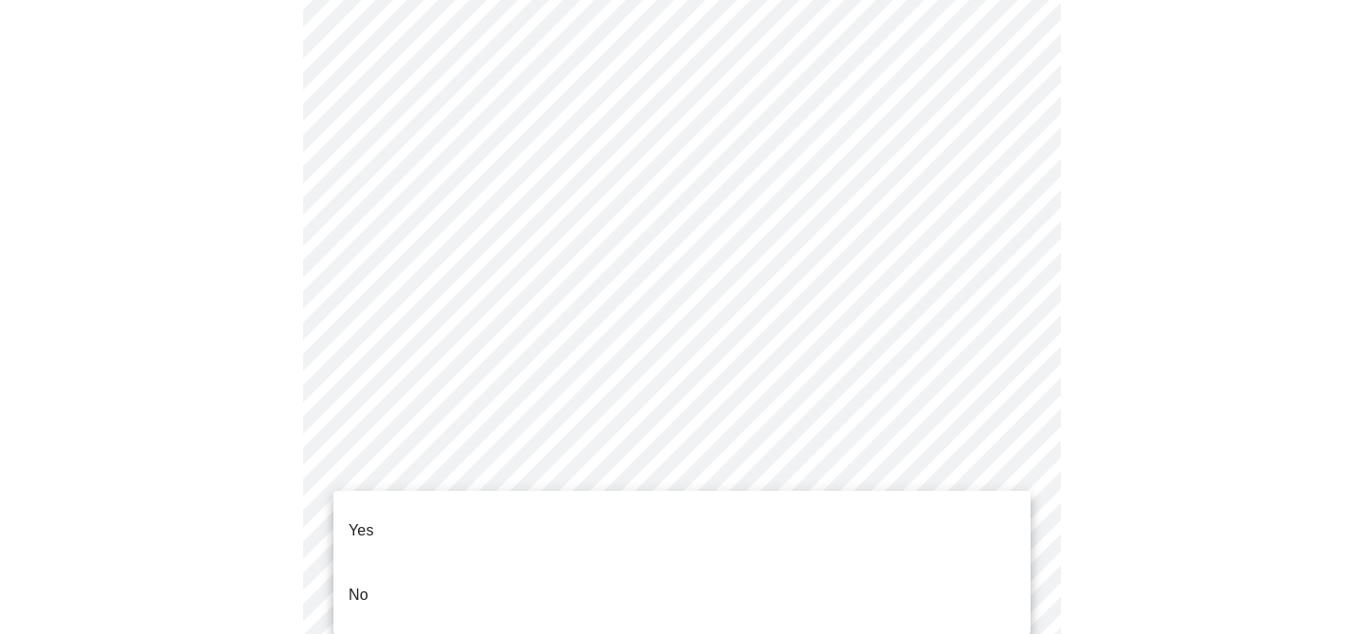
click at [478, 570] on li "No" at bounding box center [681, 595] width 697 height 64
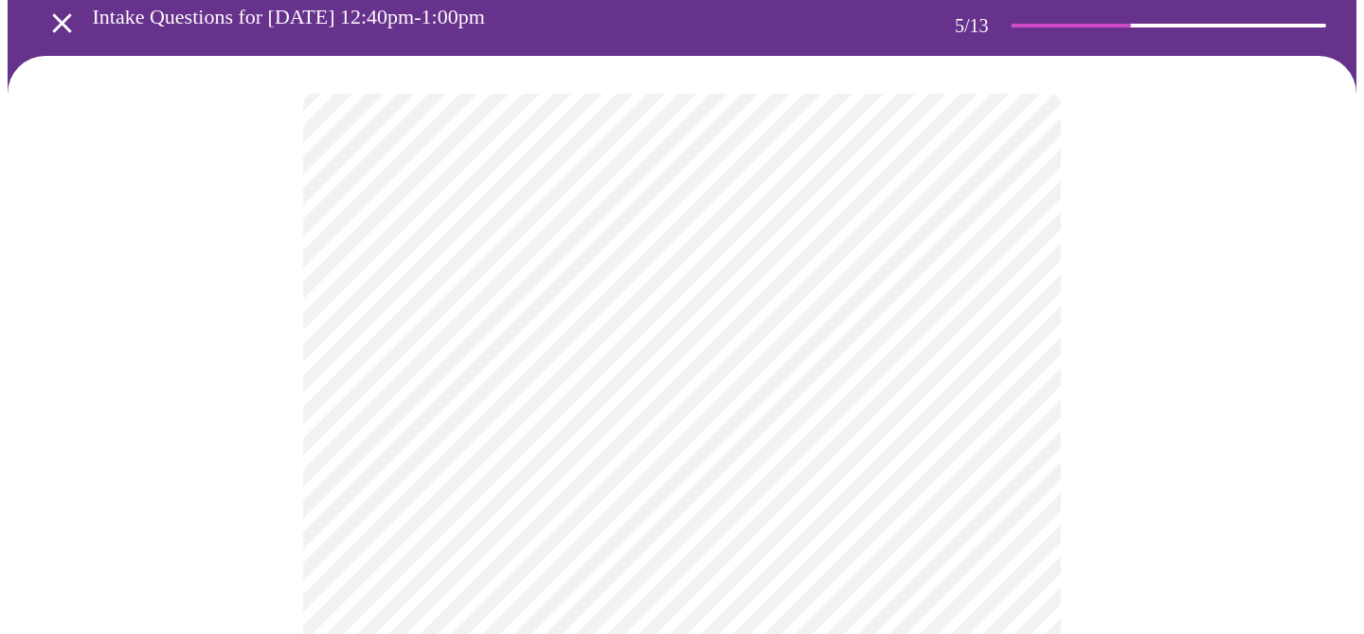
scroll to position [177, 0]
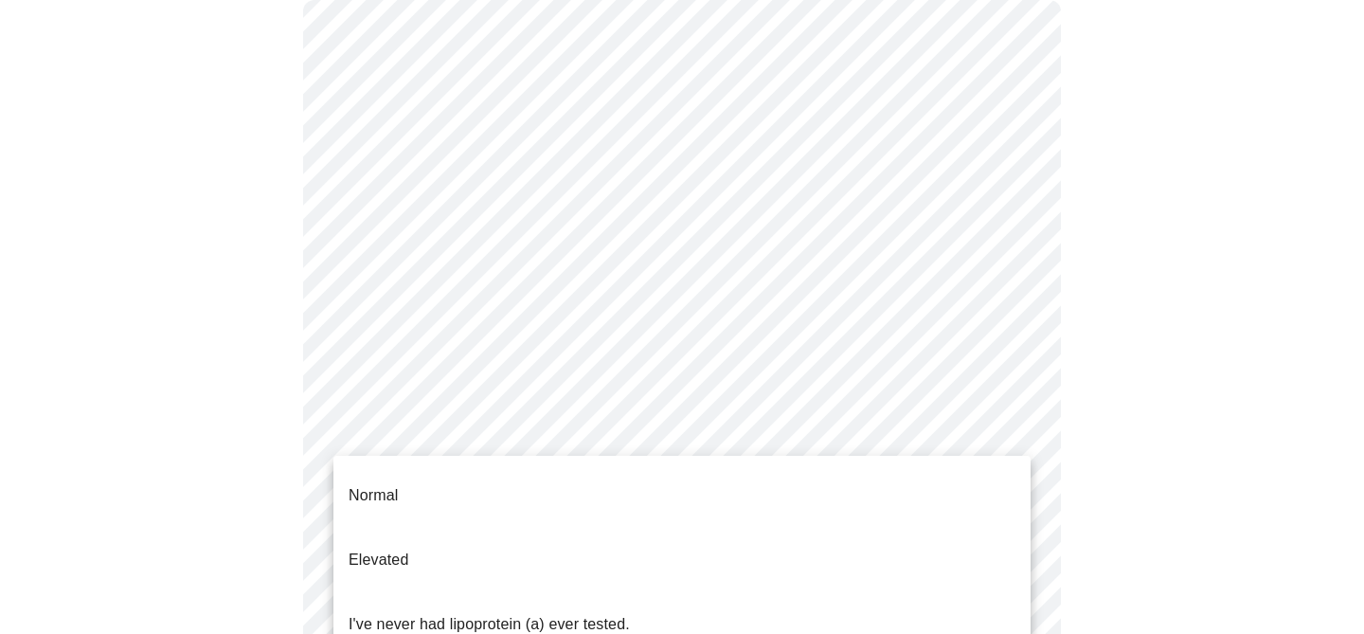
click at [1002, 471] on body "MyMenopauseRx Appointments Messaging Labs 1 Uploads Medications Community Refer…" at bounding box center [682, 530] width 1349 height 1400
click at [869, 592] on li "I've never had lipoprotein (a) ever tested." at bounding box center [681, 624] width 697 height 64
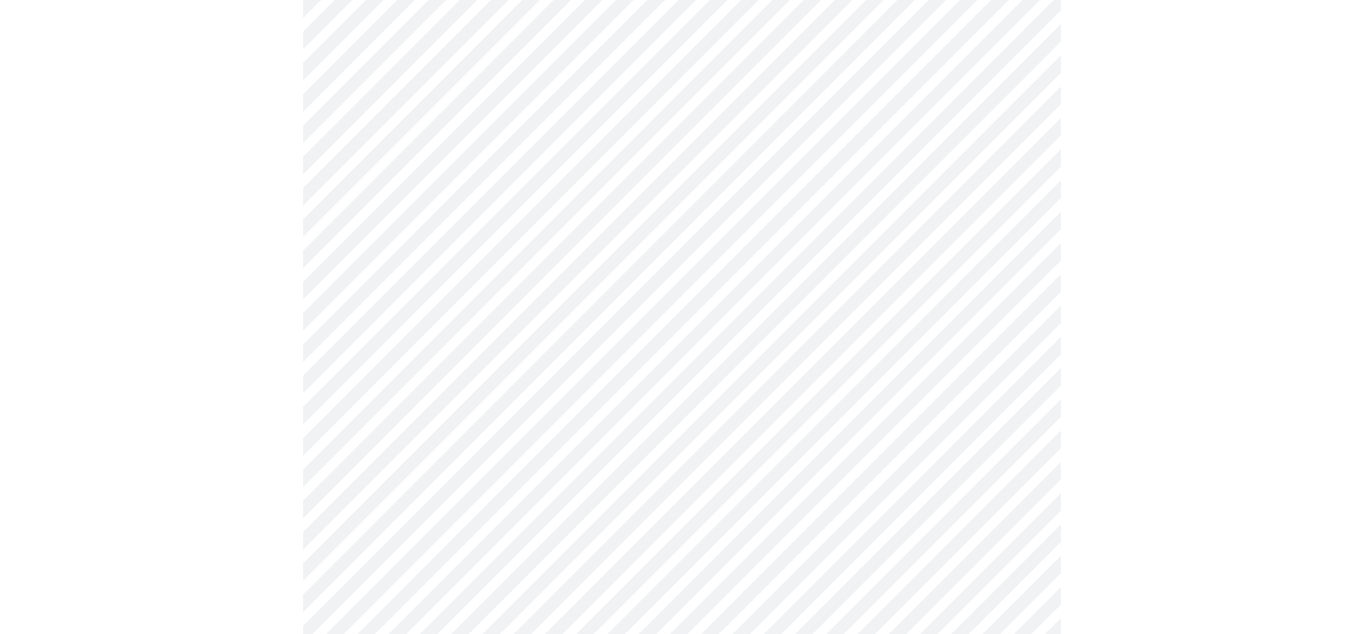
scroll to position [4879, 0]
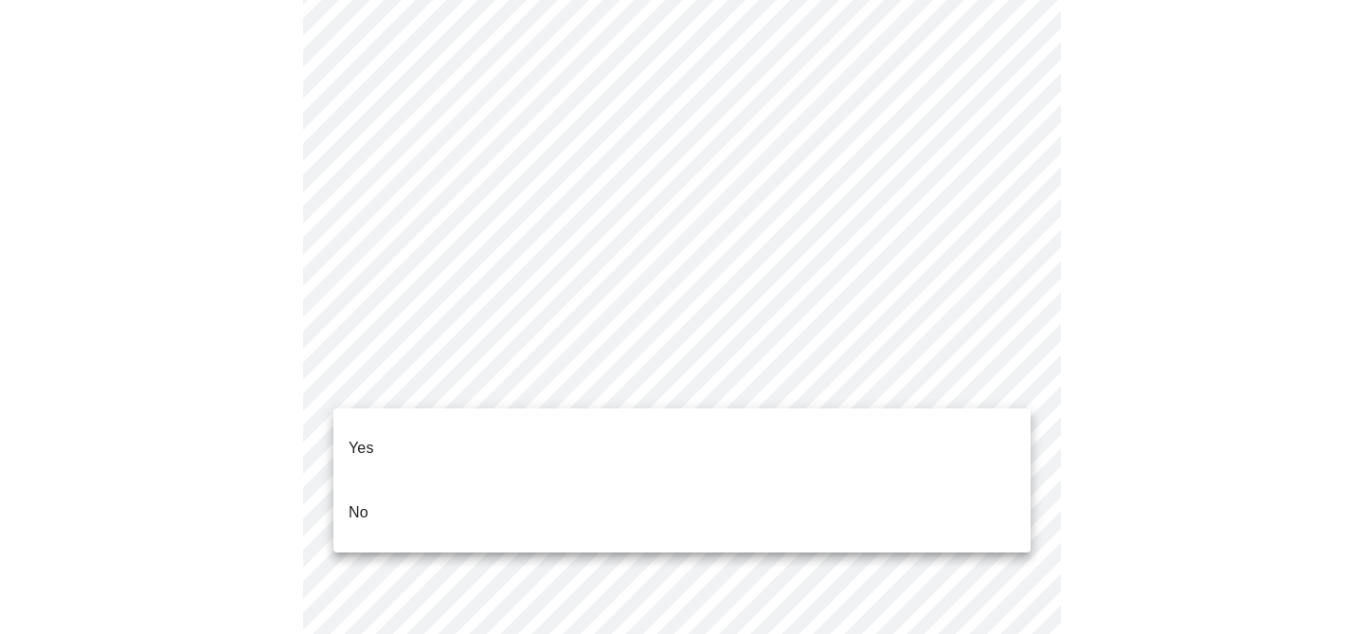
click at [798, 501] on li "No" at bounding box center [681, 512] width 697 height 64
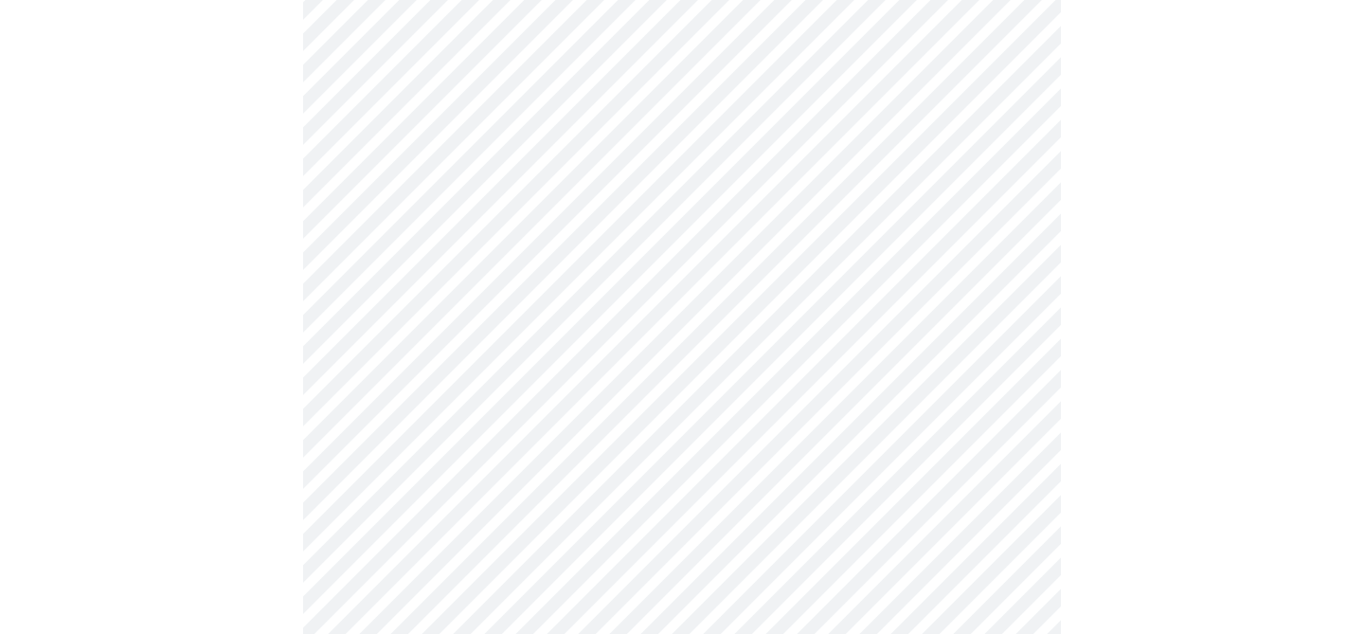
scroll to position [899, 0]
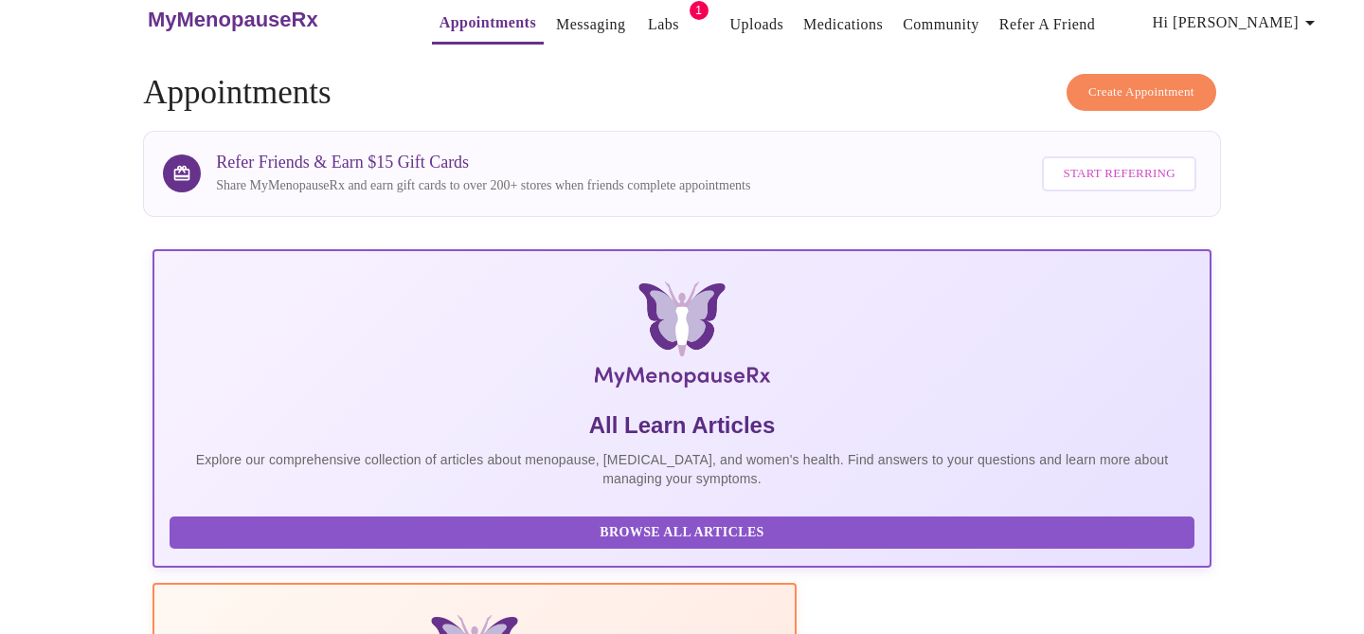
scroll to position [899, 0]
